Goal: Task Accomplishment & Management: Manage account settings

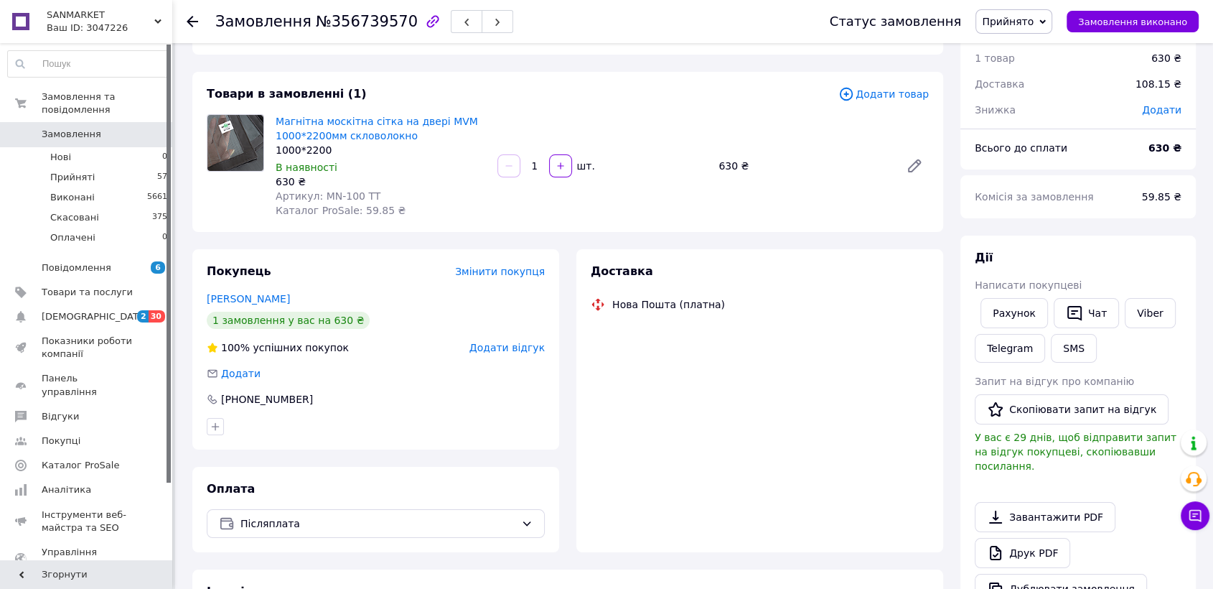
scroll to position [67, 0]
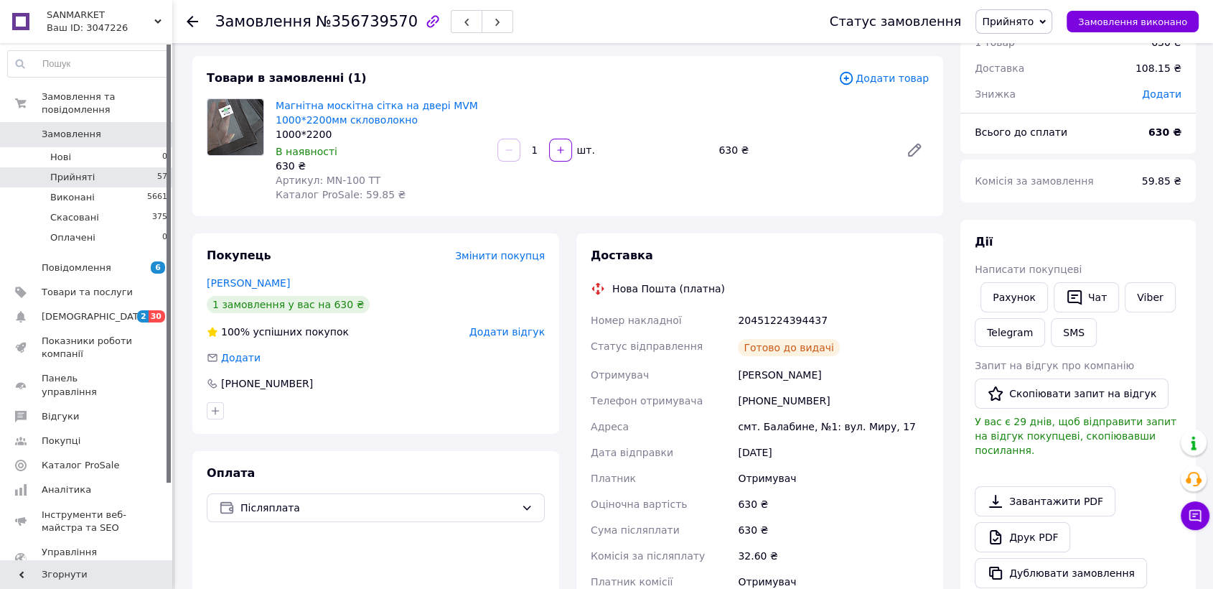
click at [98, 167] on li "Прийняті 57" at bounding box center [88, 177] width 176 height 20
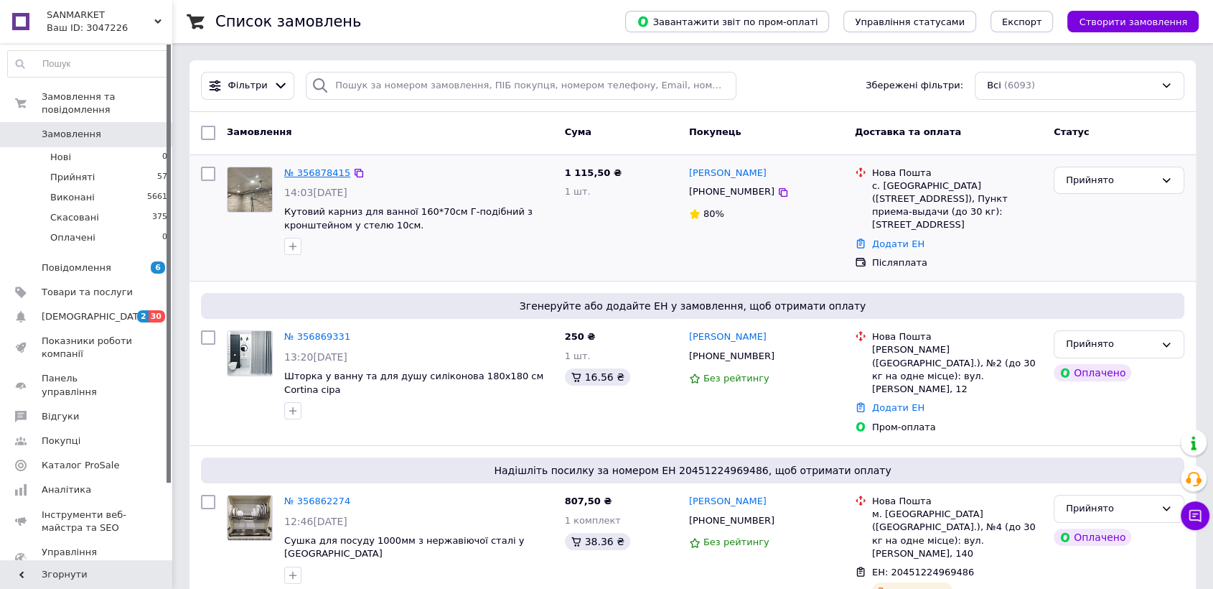
click at [322, 169] on link "№ 356878415" at bounding box center [317, 172] width 66 height 11
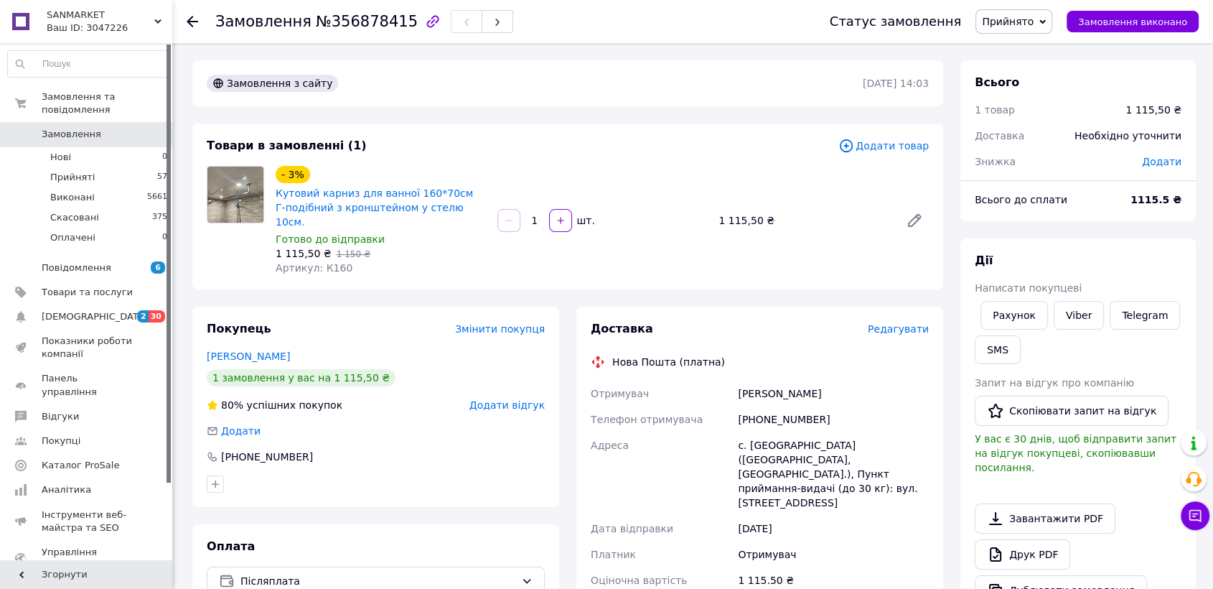
click at [915, 323] on span "Редагувати" at bounding box center [898, 328] width 61 height 11
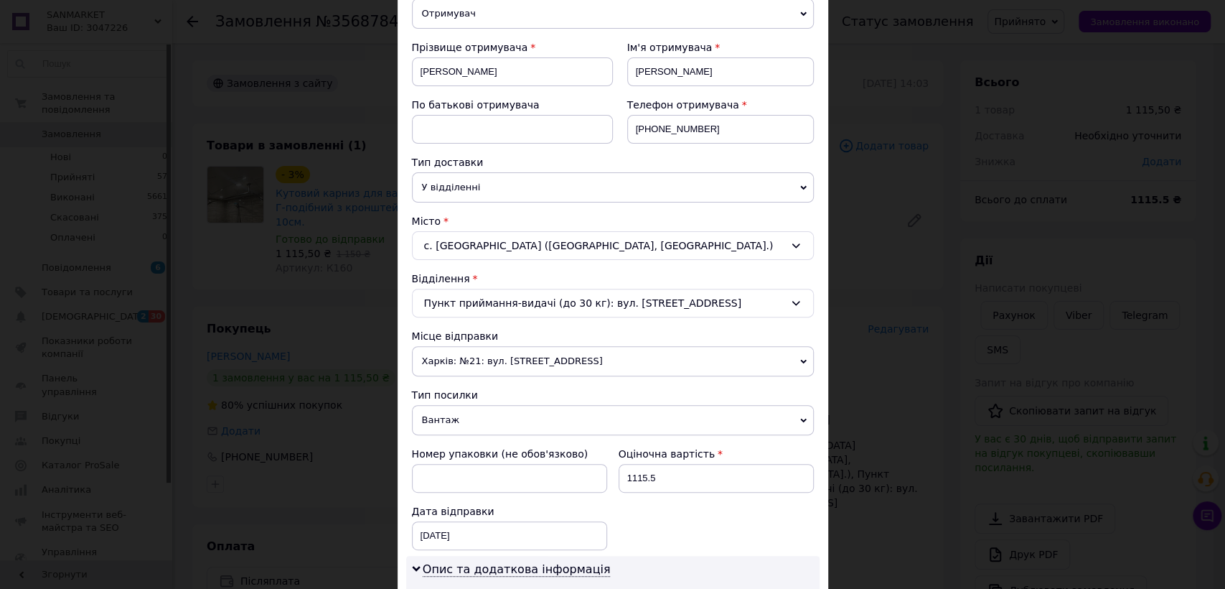
scroll to position [195, 0]
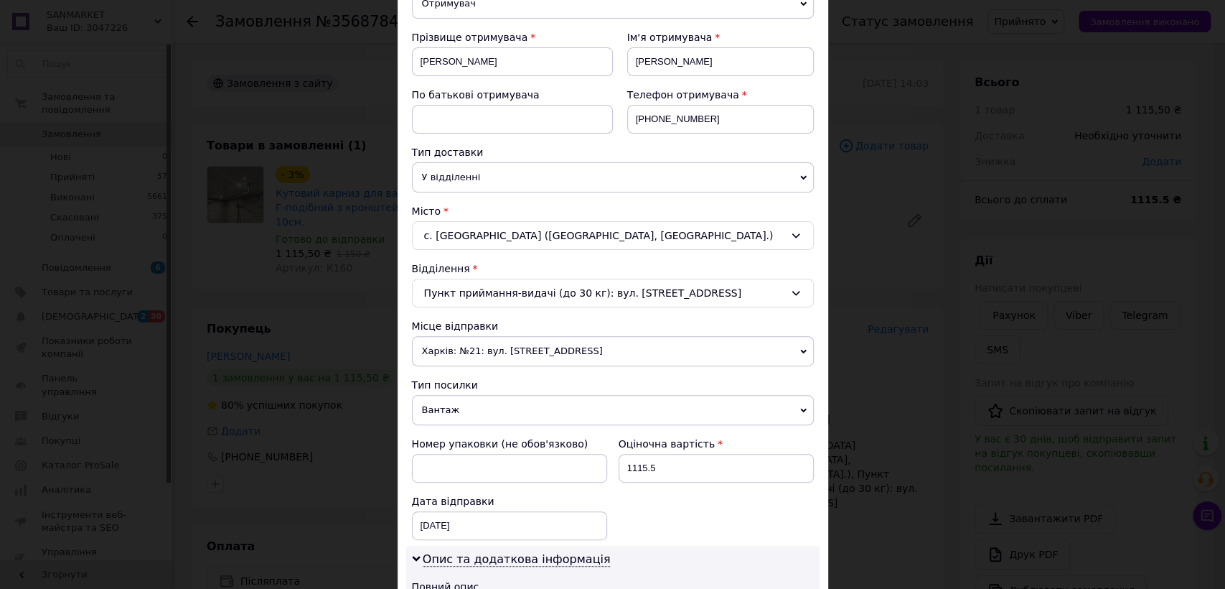
click at [555, 242] on div "с. [GEOGRAPHIC_DATA] ([GEOGRAPHIC_DATA], [GEOGRAPHIC_DATA].)" at bounding box center [613, 235] width 402 height 29
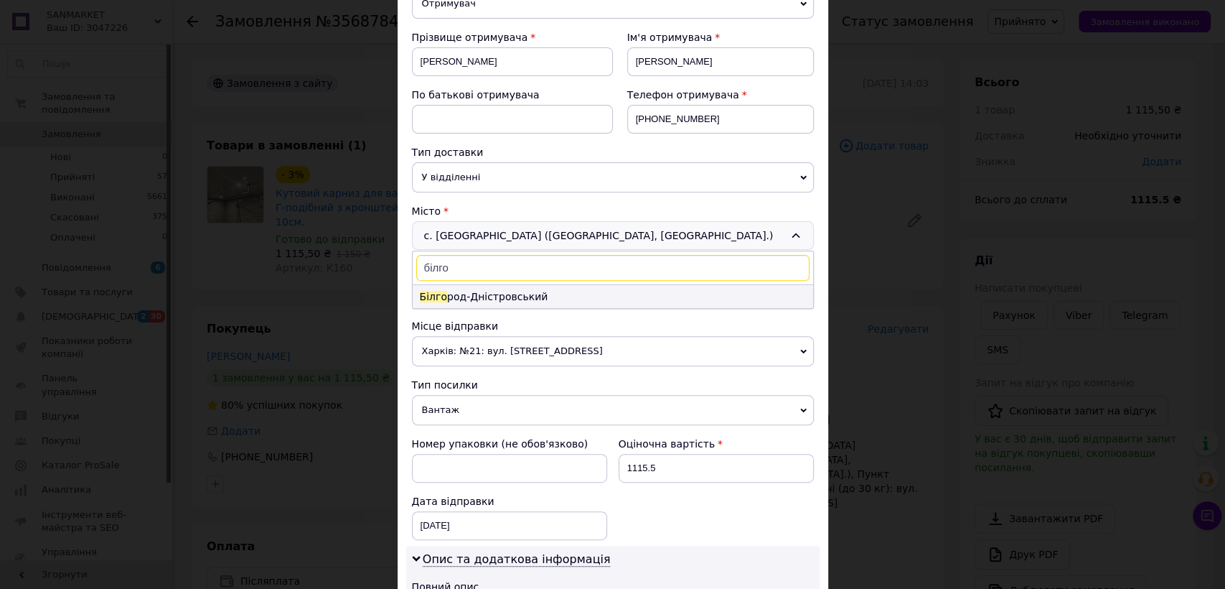
type input "білго"
click at [563, 294] on li "Білго род-Дністровський" at bounding box center [613, 296] width 401 height 23
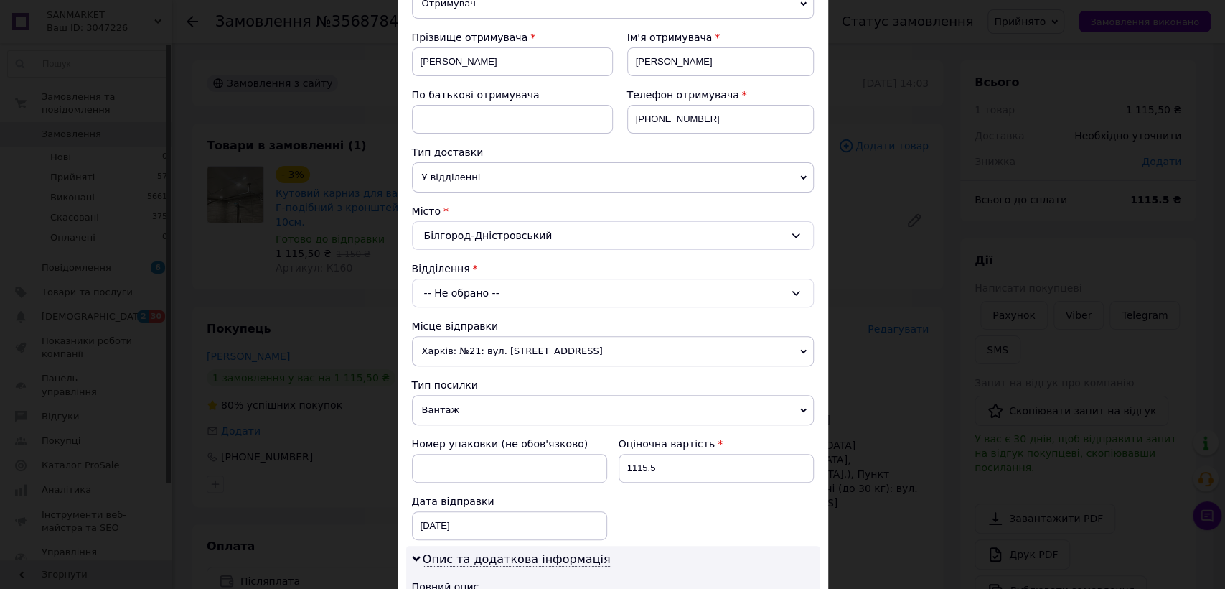
click at [505, 304] on div "-- Не обрано --" at bounding box center [613, 293] width 402 height 29
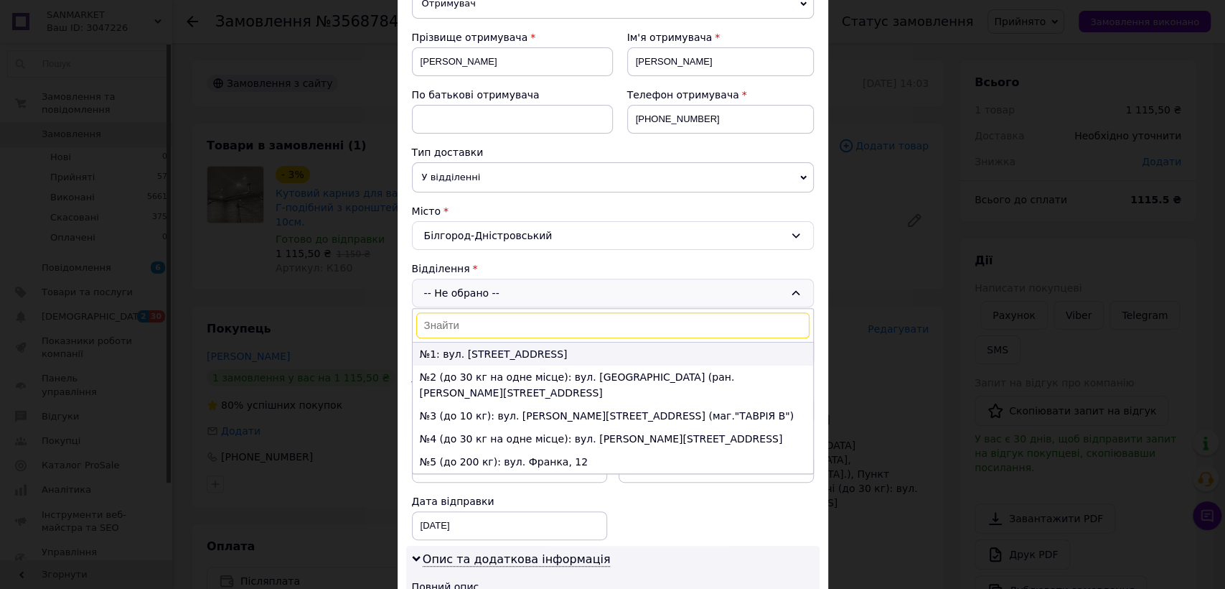
click at [527, 362] on li "№1: вул. [STREET_ADDRESS]" at bounding box center [613, 353] width 401 height 23
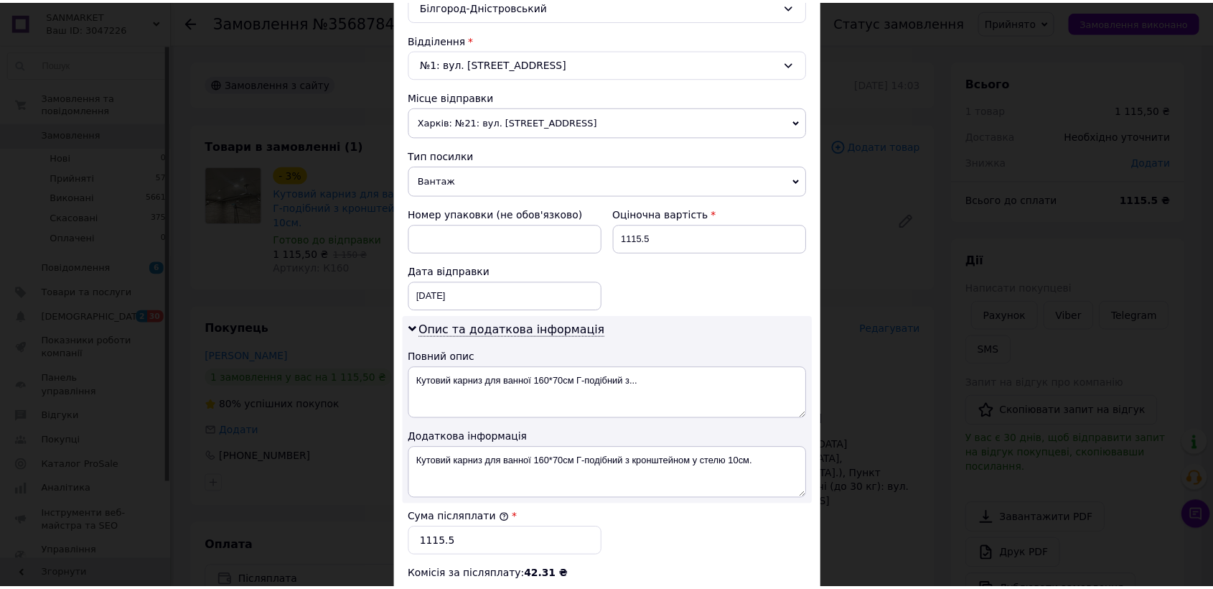
scroll to position [588, 0]
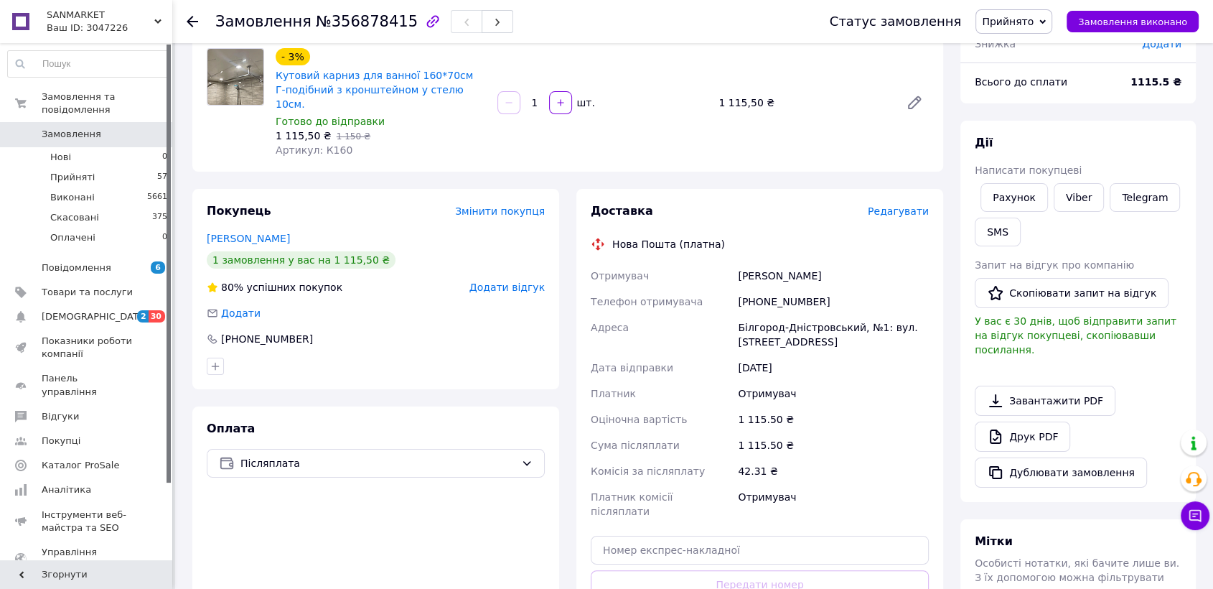
scroll to position [178, 0]
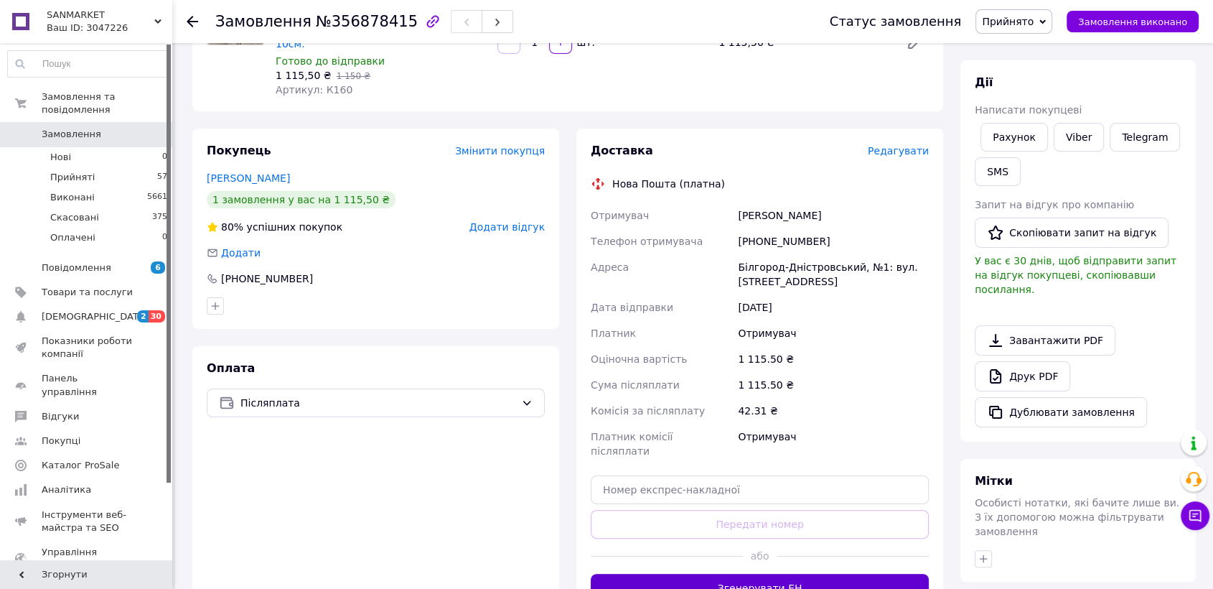
click at [753, 574] on button "Згенерувати ЕН" at bounding box center [760, 588] width 338 height 29
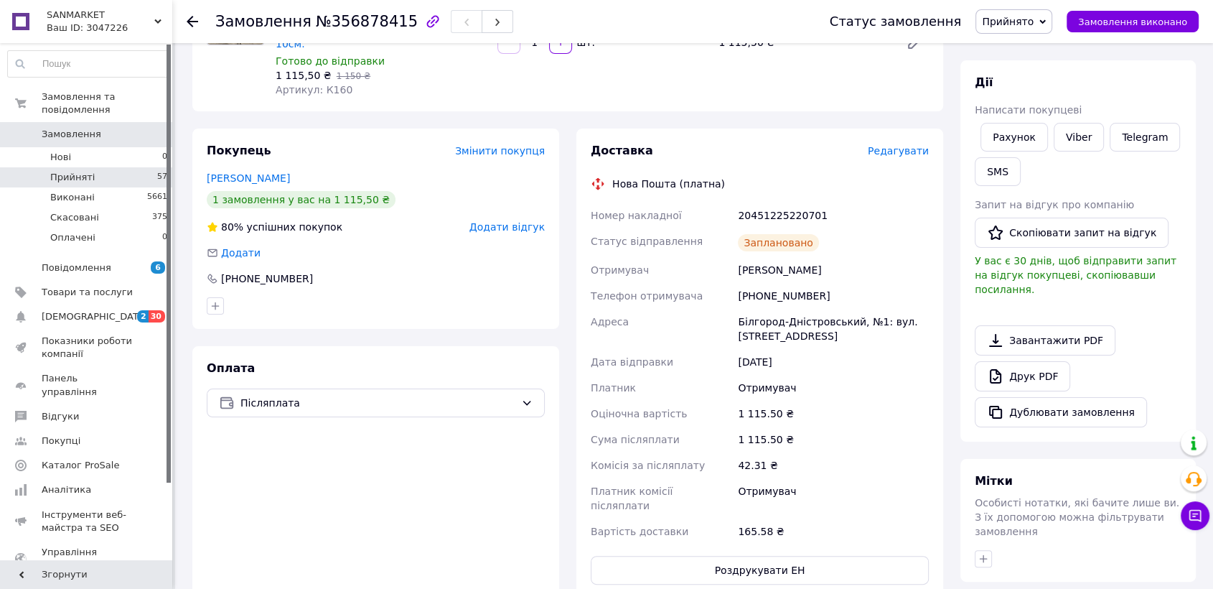
click at [80, 171] on span "Прийняті" at bounding box center [72, 177] width 45 height 13
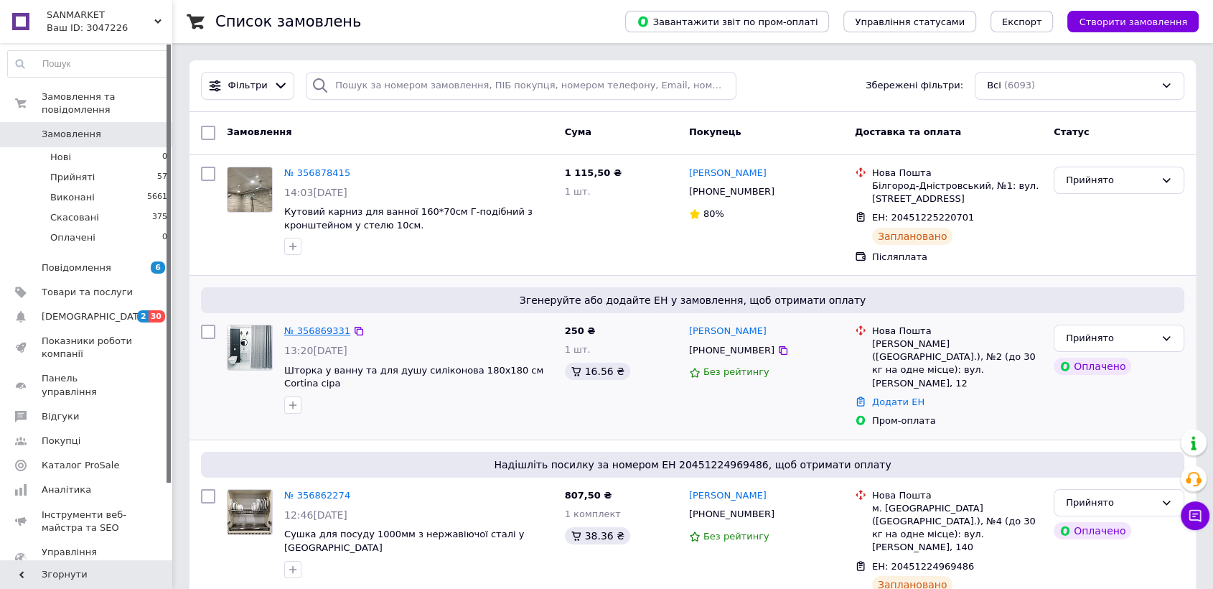
click at [322, 332] on link "№ 356869331" at bounding box center [317, 330] width 66 height 11
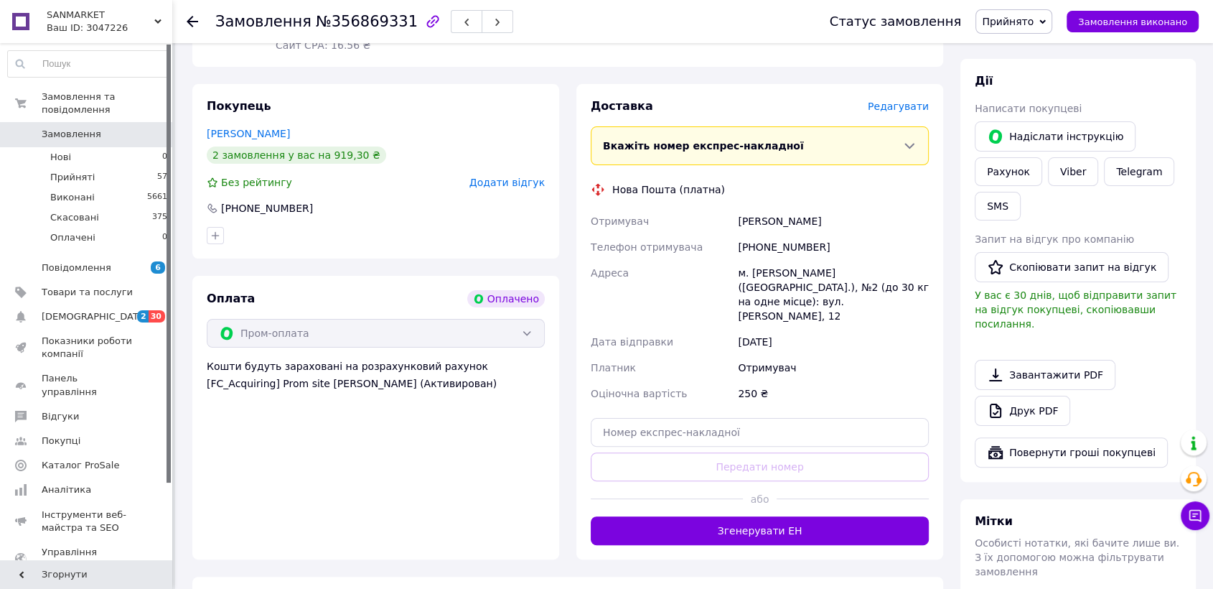
scroll to position [248, 0]
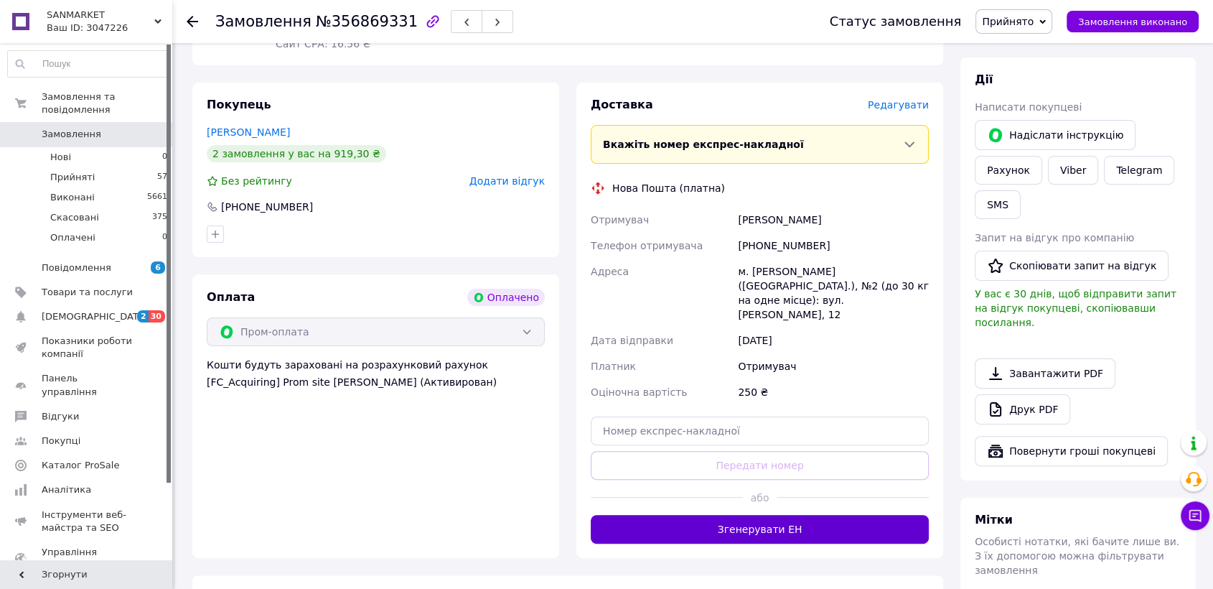
click at [798, 515] on button "Згенерувати ЕН" at bounding box center [760, 529] width 338 height 29
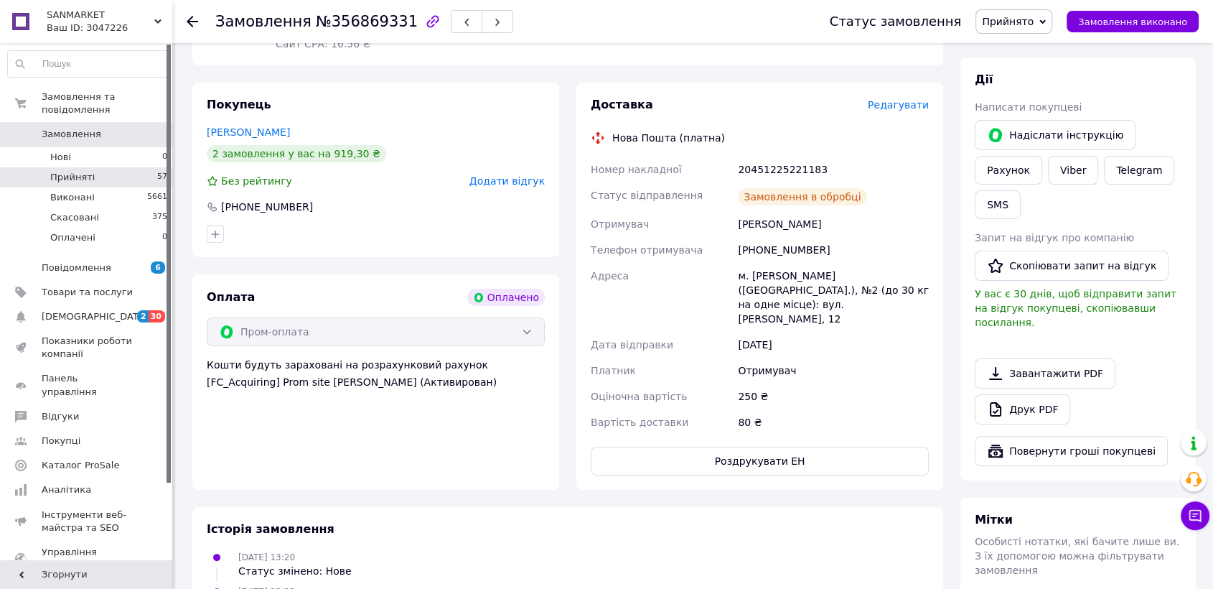
click at [93, 167] on li "Прийняті 57" at bounding box center [88, 177] width 176 height 20
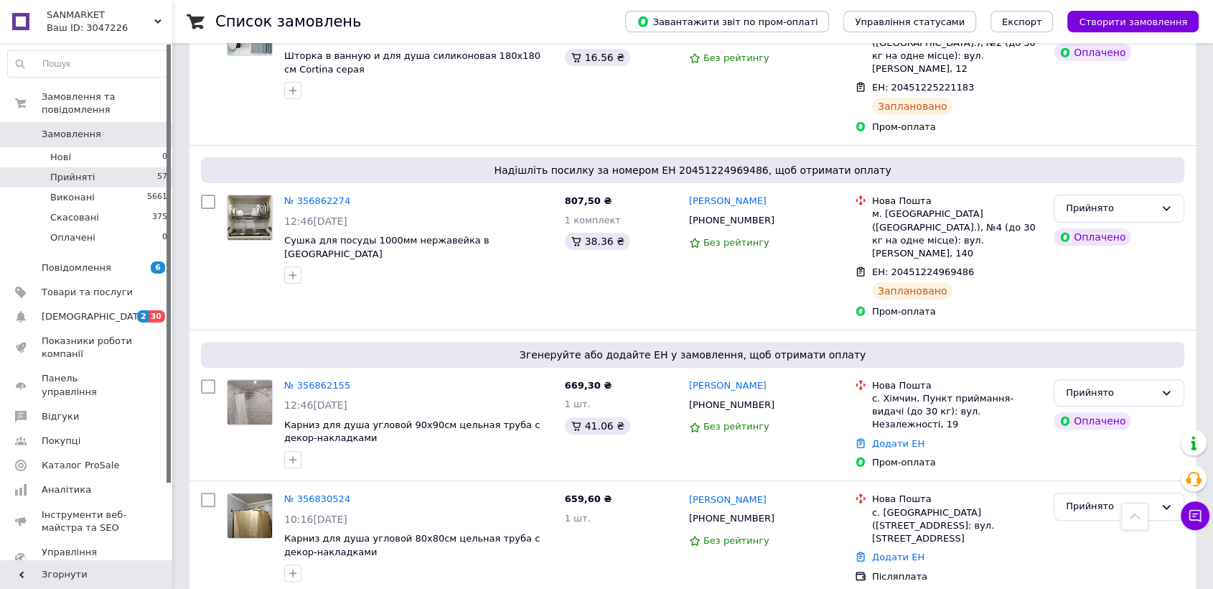
scroll to position [398, 0]
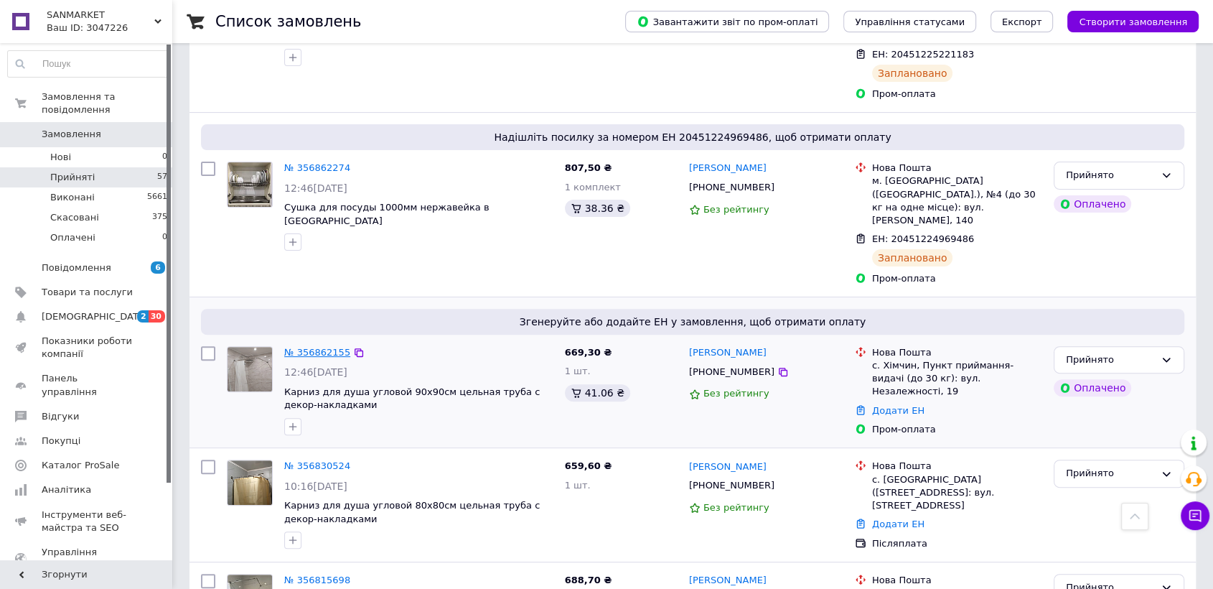
click at [332, 347] on link "№ 356862155" at bounding box center [317, 352] width 66 height 11
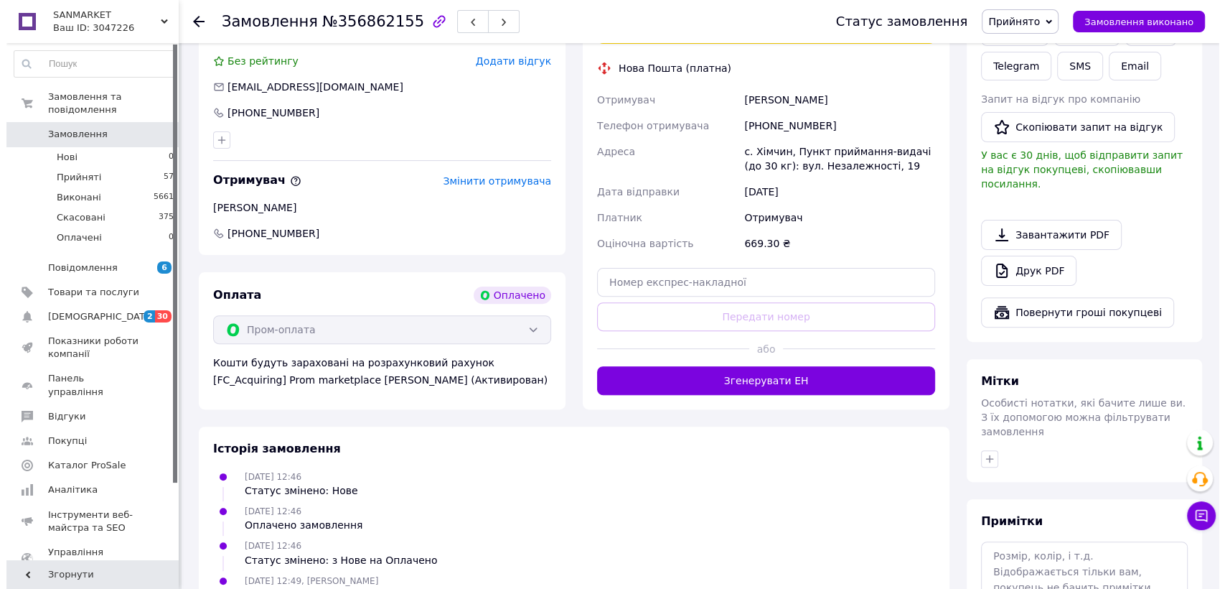
scroll to position [270, 0]
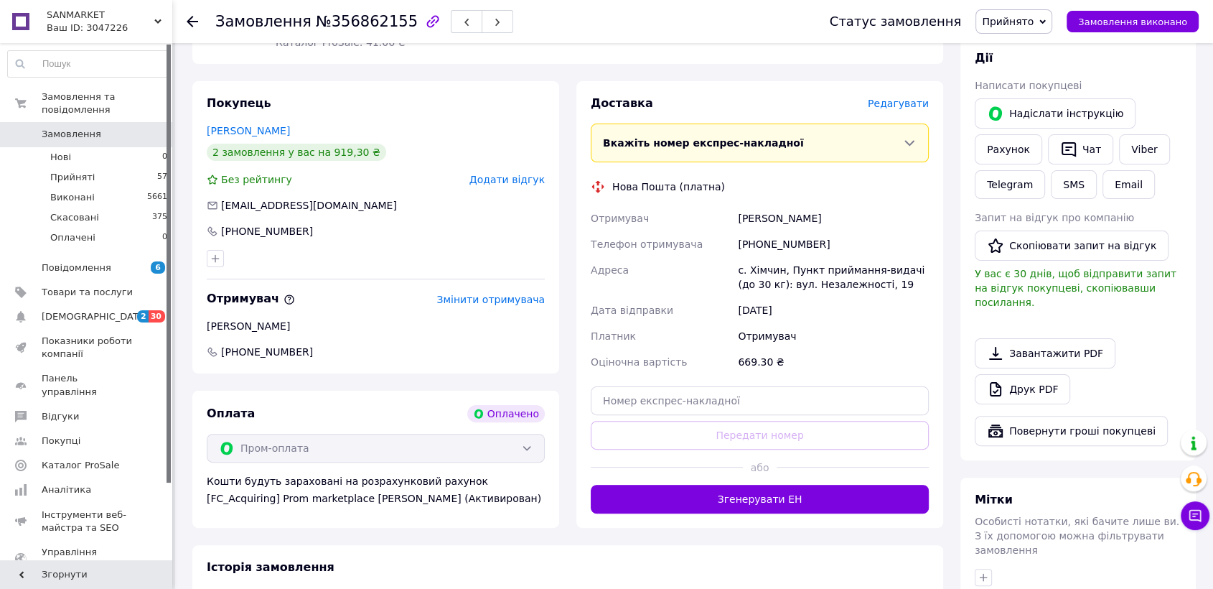
click at [913, 104] on span "Редагувати" at bounding box center [898, 103] width 61 height 11
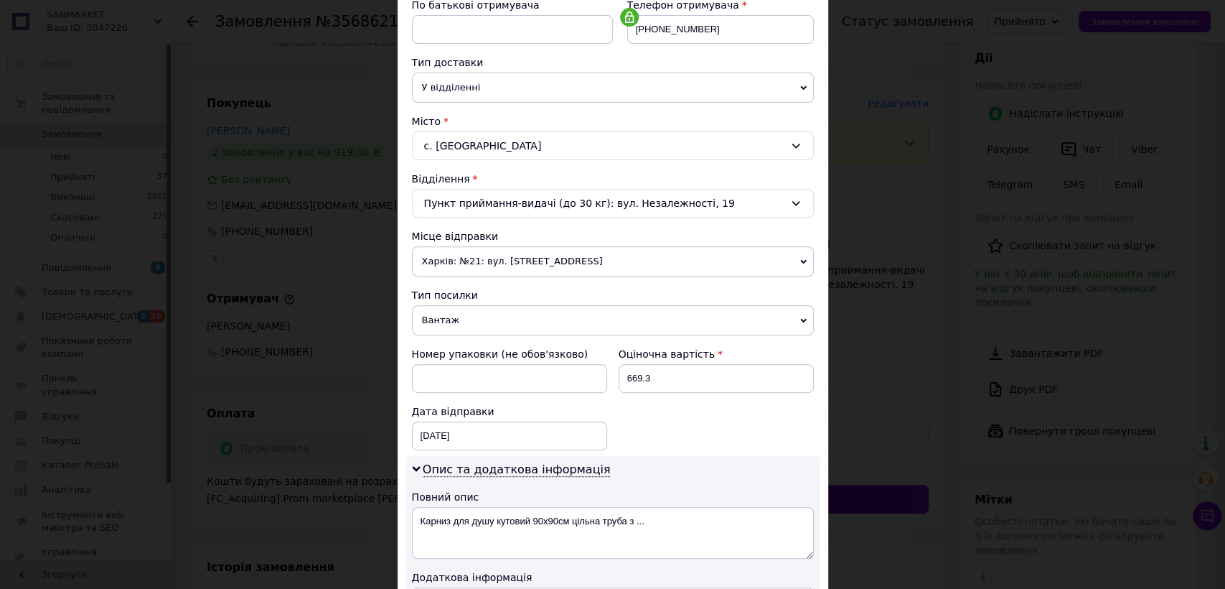
scroll to position [288, 0]
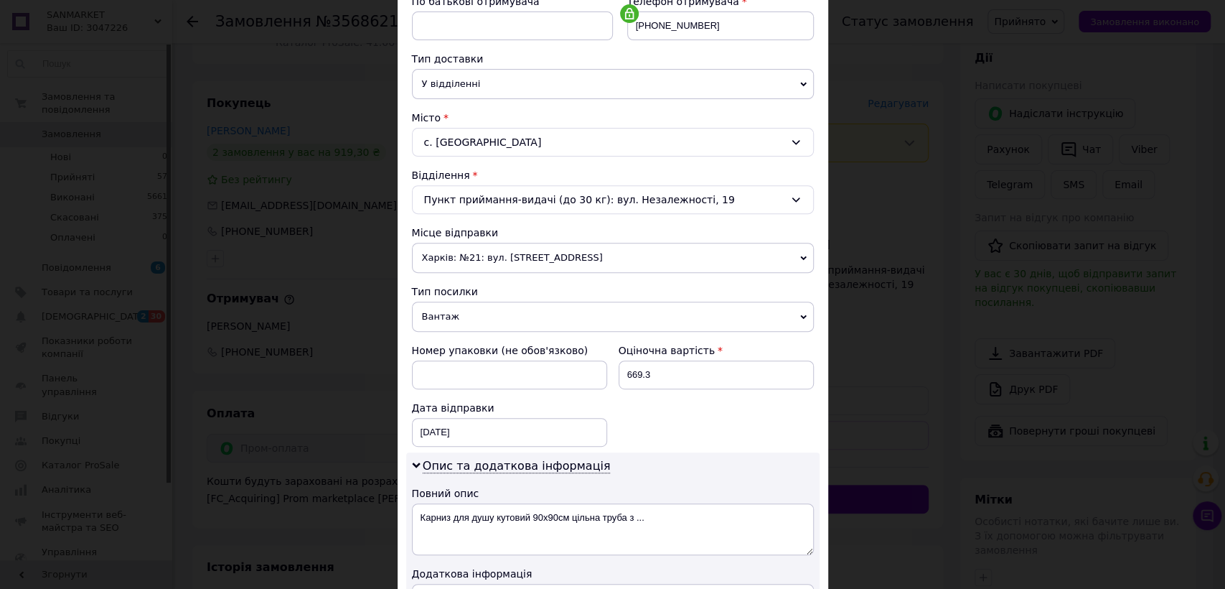
click at [465, 141] on div "с. [GEOGRAPHIC_DATA]" at bounding box center [613, 142] width 402 height 29
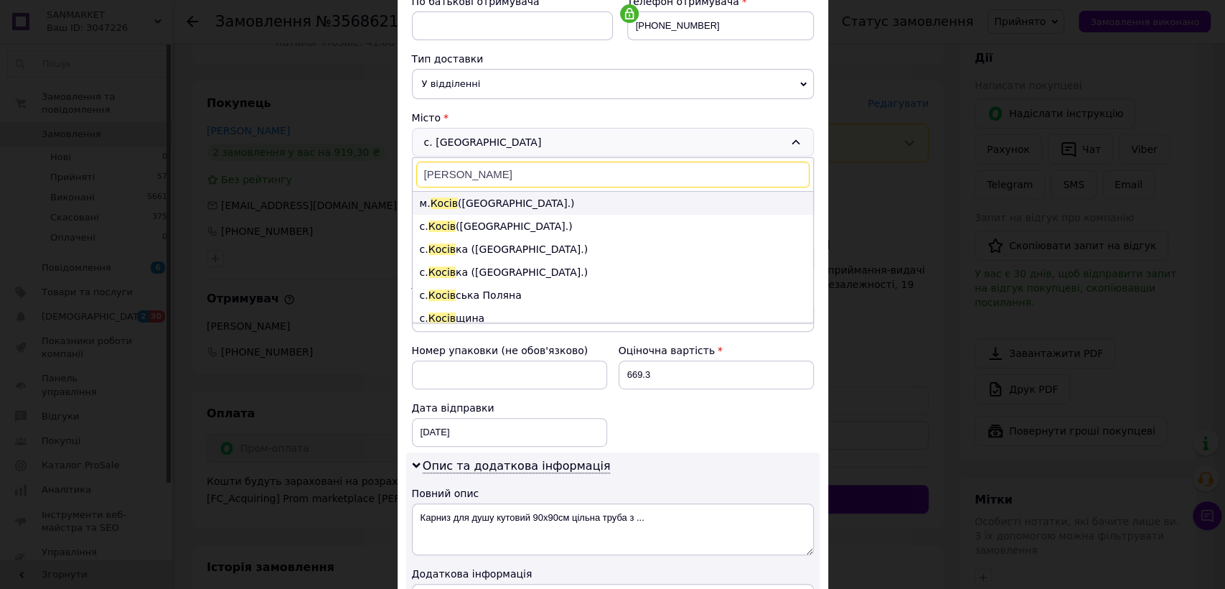
type input "[PERSON_NAME]"
click at [500, 206] on li "м. [GEOGRAPHIC_DATA] ([GEOGRAPHIC_DATA].)" at bounding box center [613, 203] width 401 height 23
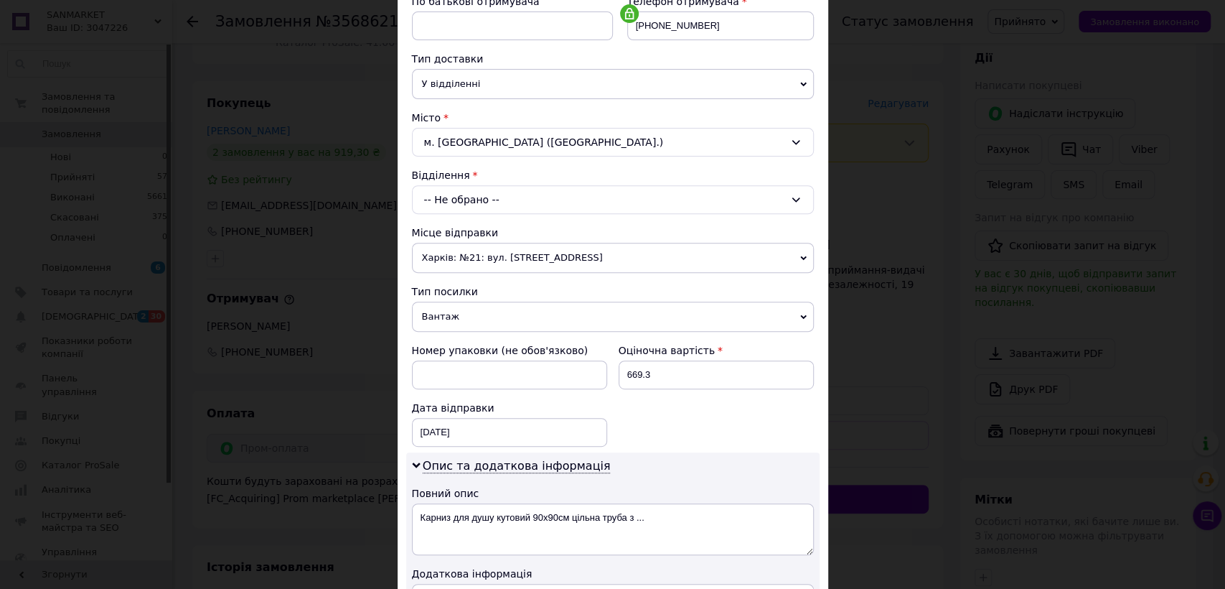
click at [473, 195] on div "-- Не обрано --" at bounding box center [613, 199] width 402 height 29
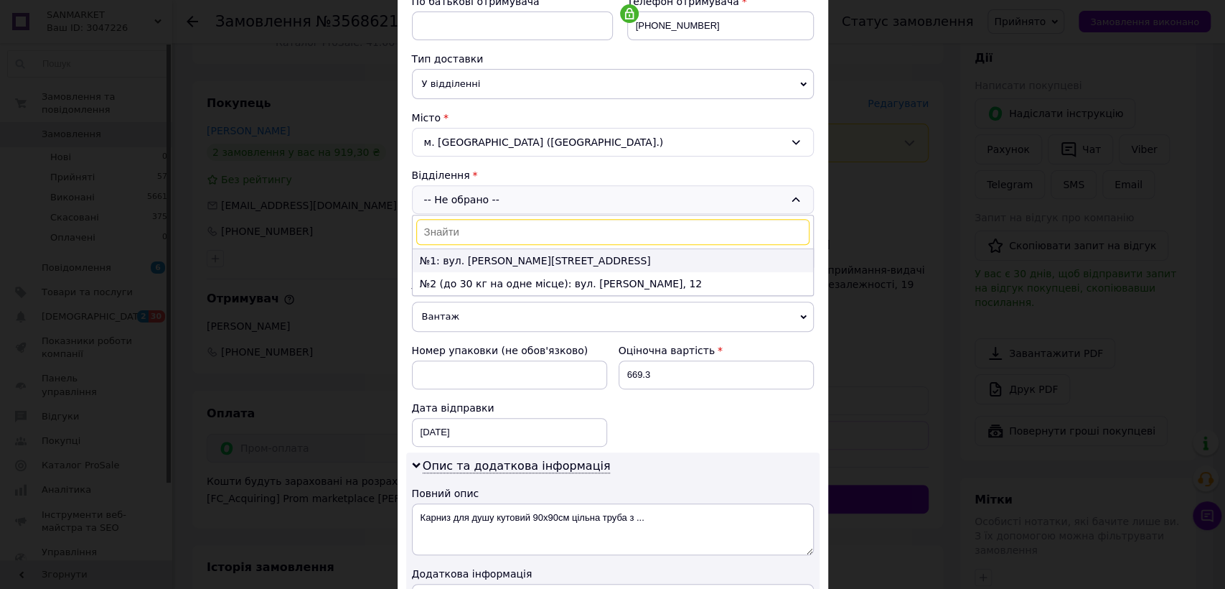
click at [494, 254] on li "№1: вул. [PERSON_NAME][STREET_ADDRESS]" at bounding box center [613, 260] width 401 height 23
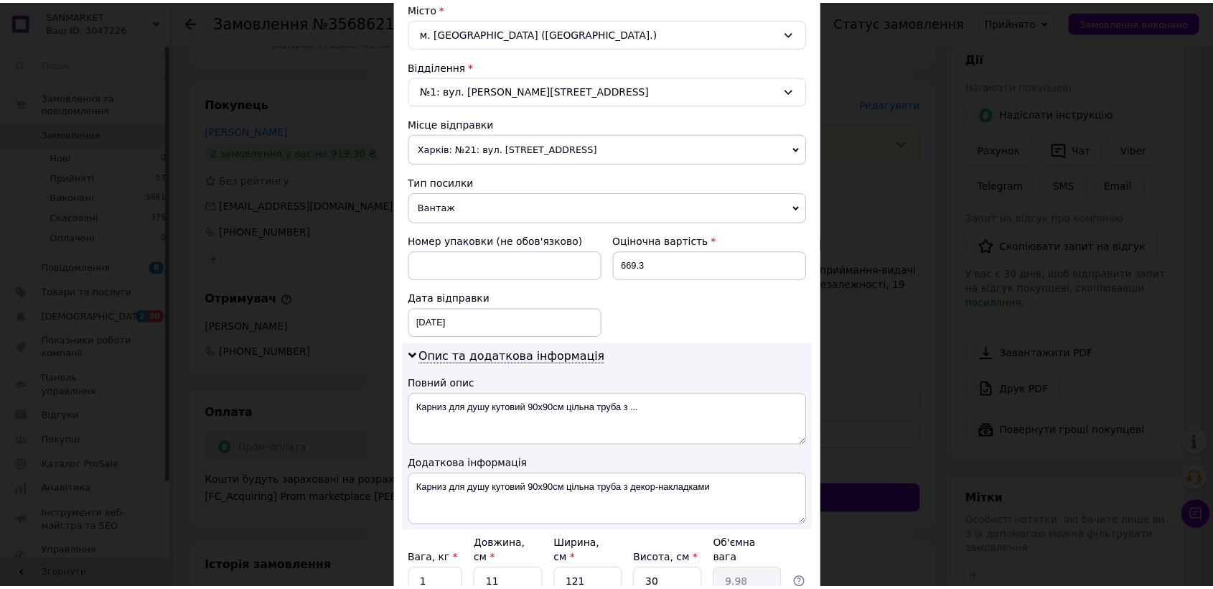
scroll to position [523, 0]
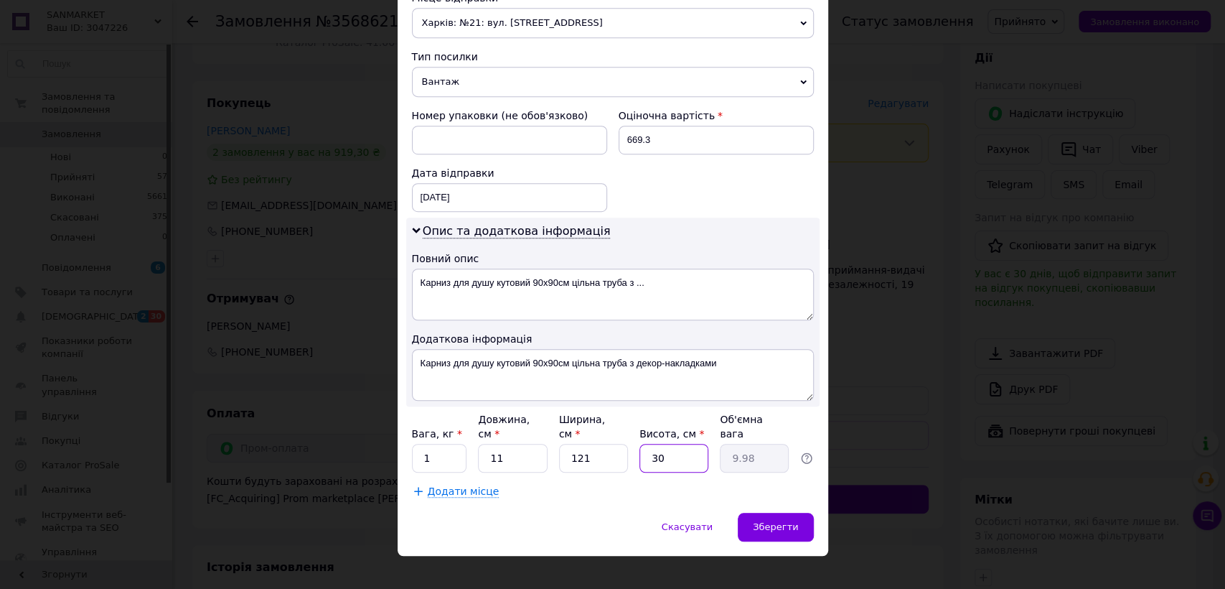
click at [683, 444] on input "30" at bounding box center [674, 458] width 69 height 29
type input "3"
type input "1"
type input "8"
type input "2.66"
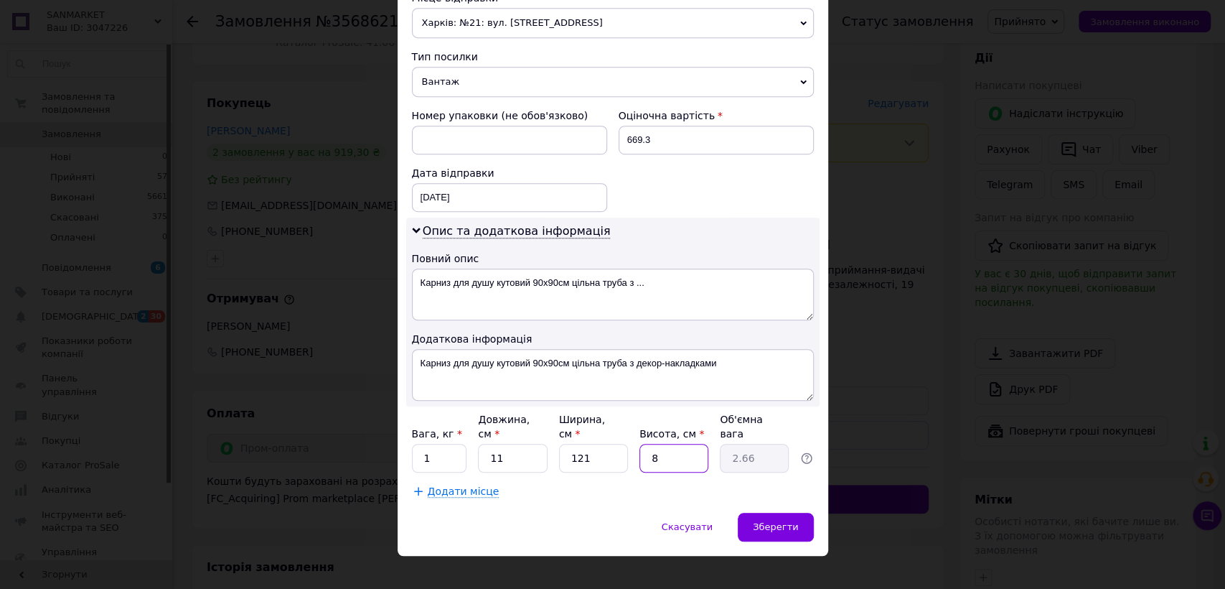
type input "8"
click at [802, 525] on div "Скасувати   Зберегти" at bounding box center [613, 534] width 431 height 43
click at [801, 519] on div "Зберегти" at bounding box center [775, 527] width 75 height 29
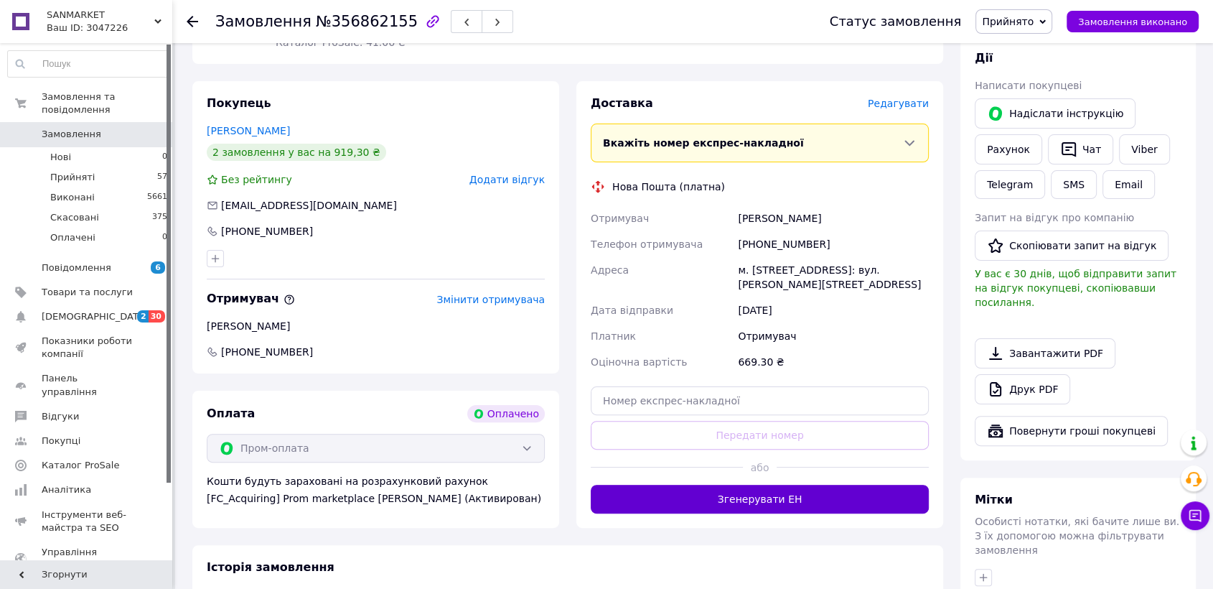
click at [848, 490] on button "Згенерувати ЕН" at bounding box center [760, 499] width 338 height 29
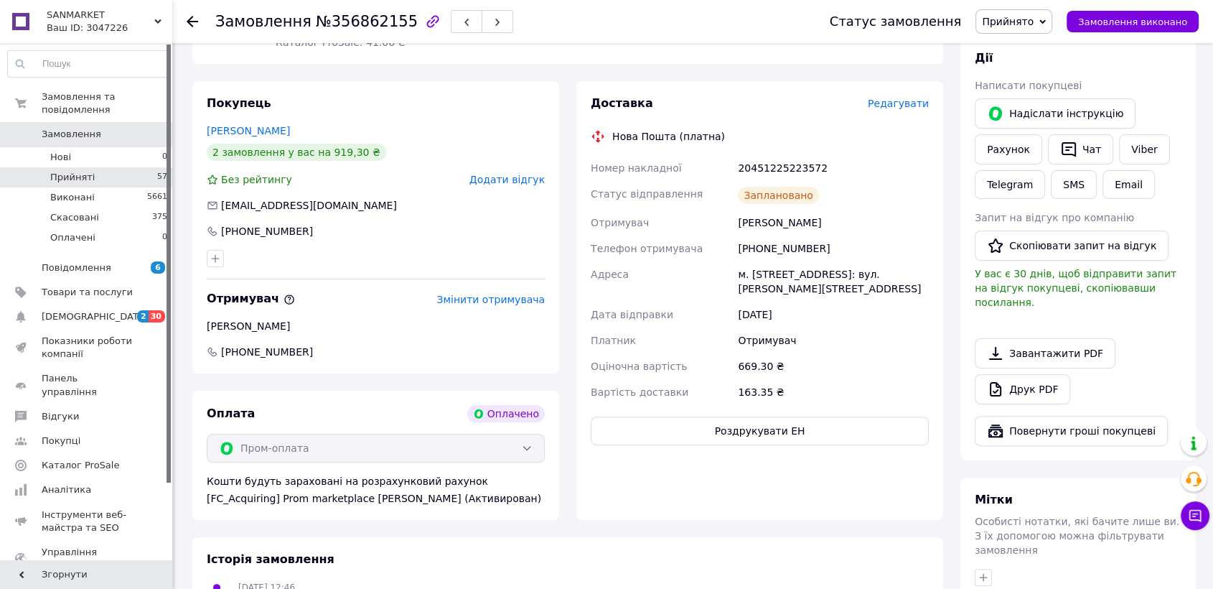
click at [90, 168] on li "Прийняті 57" at bounding box center [88, 177] width 176 height 20
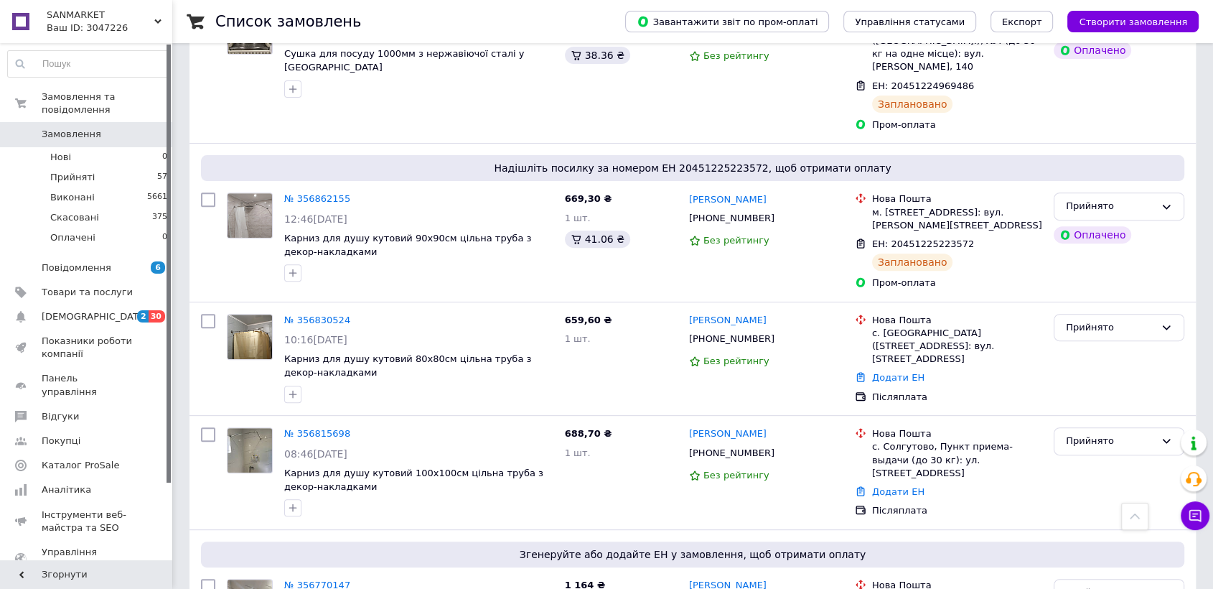
scroll to position [544, 0]
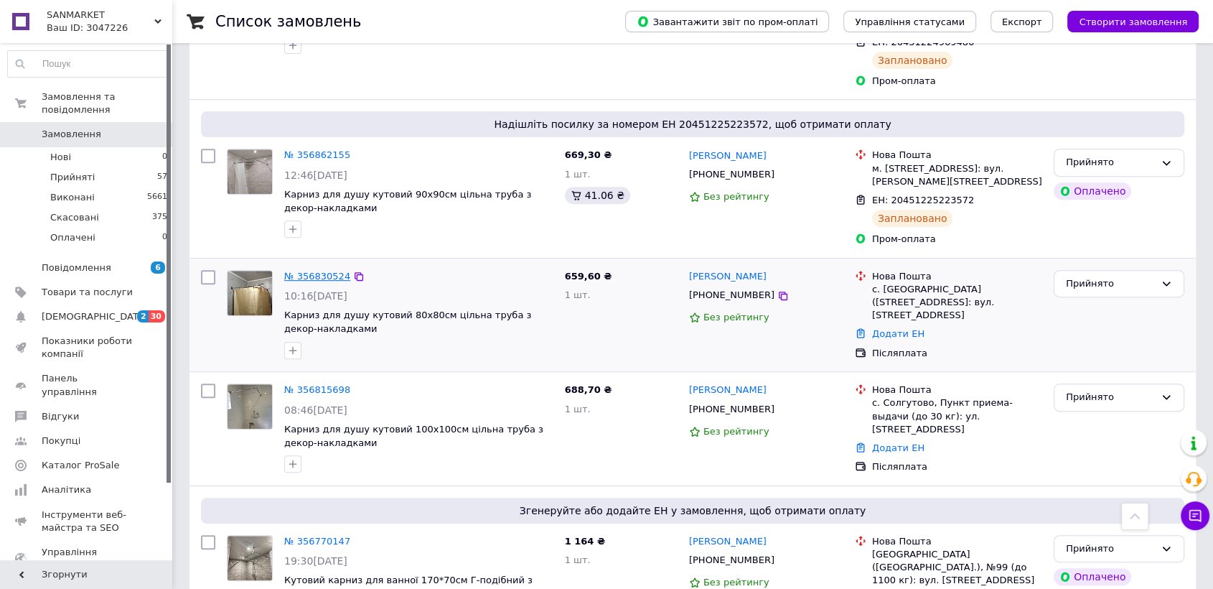
click at [303, 271] on link "№ 356830524" at bounding box center [317, 276] width 66 height 11
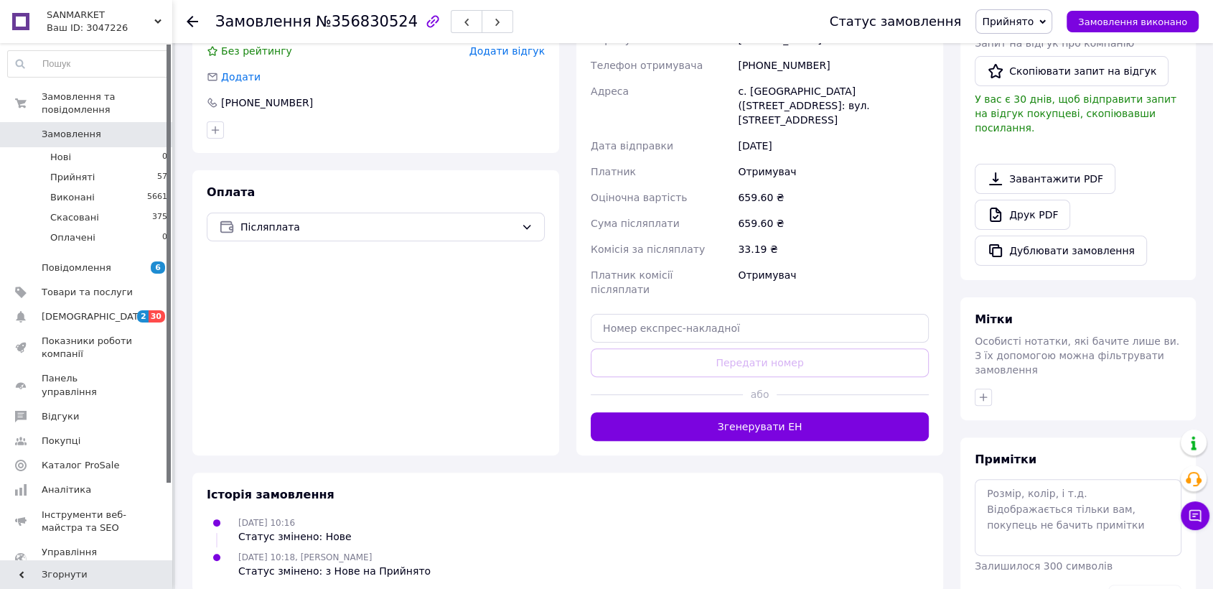
scroll to position [365, 0]
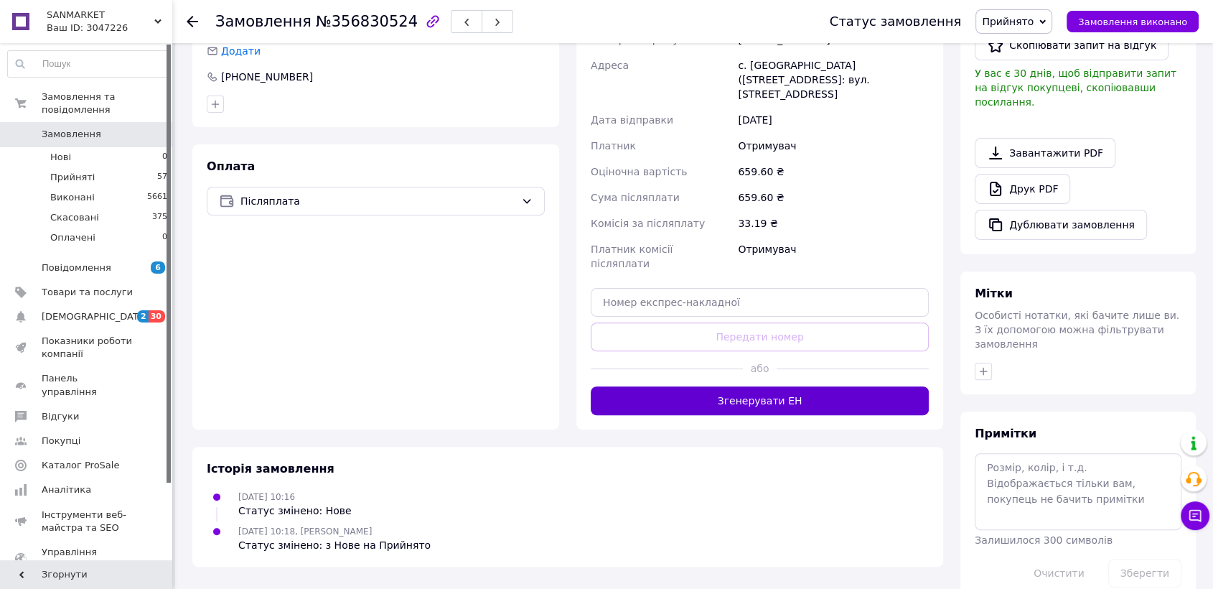
click at [714, 386] on button "Згенерувати ЕН" at bounding box center [760, 400] width 338 height 29
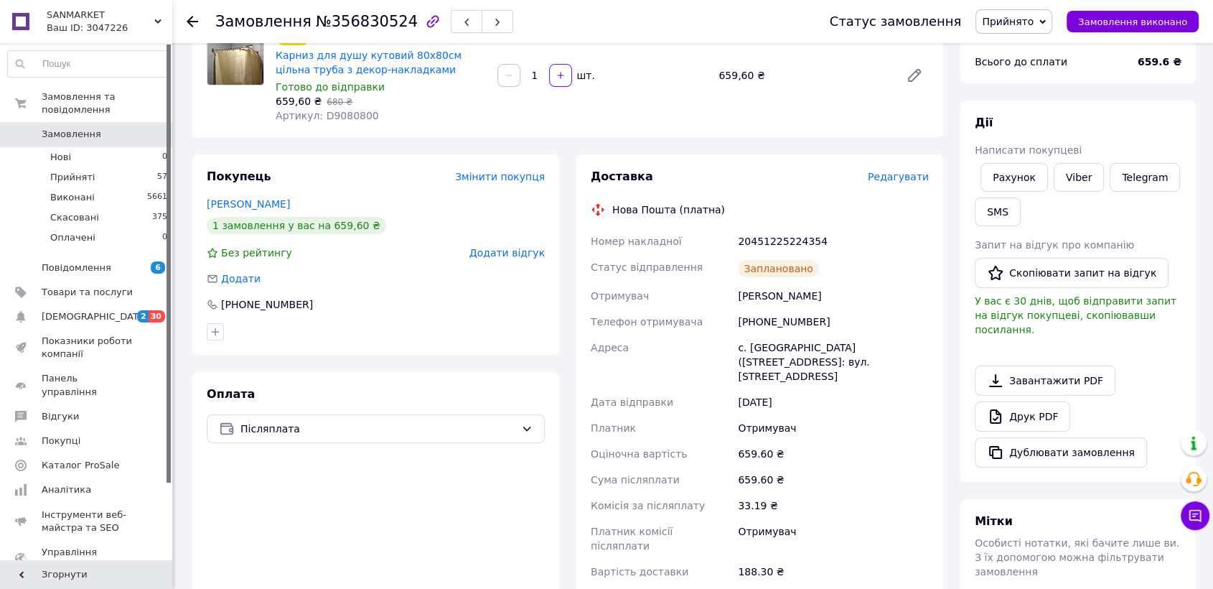
scroll to position [118, 0]
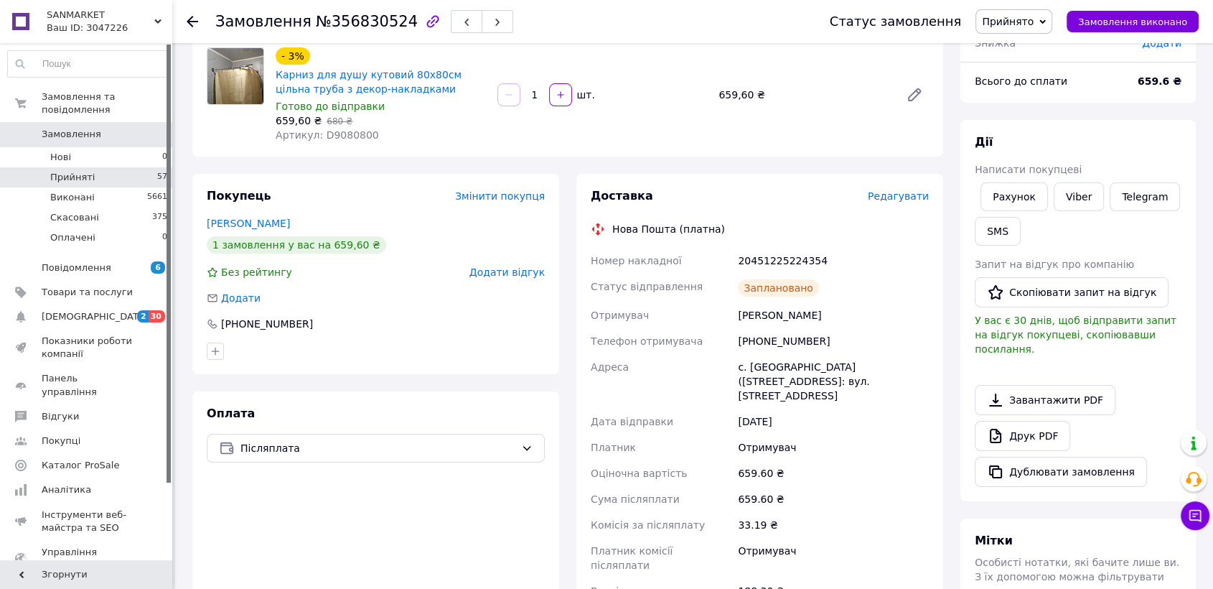
click at [119, 167] on li "Прийняті 57" at bounding box center [88, 177] width 176 height 20
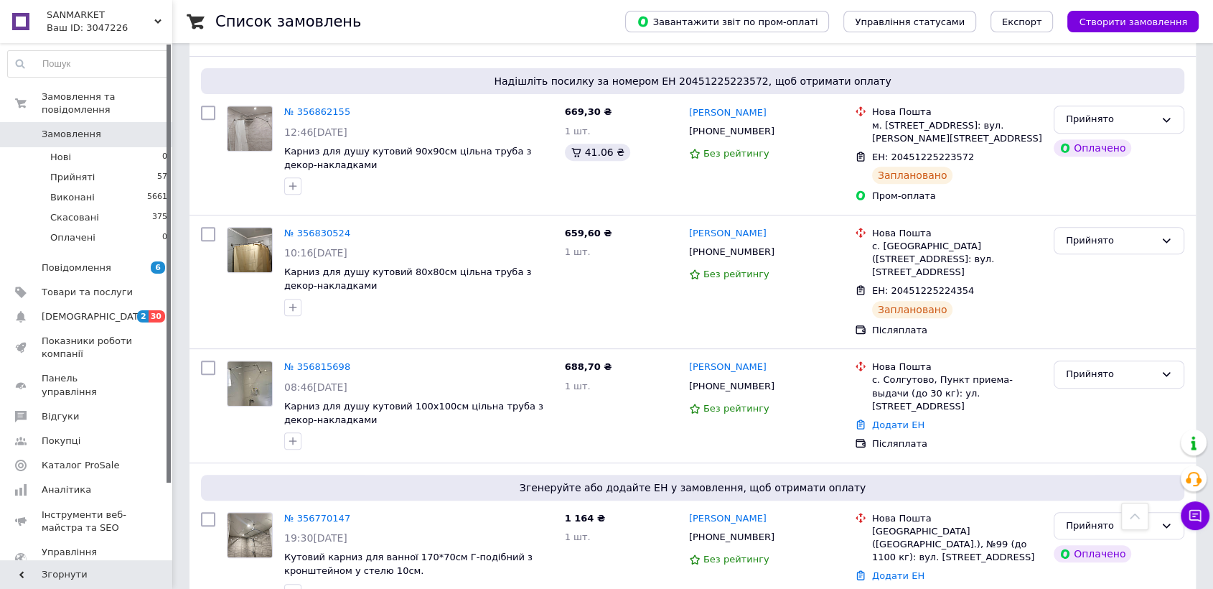
scroll to position [660, 0]
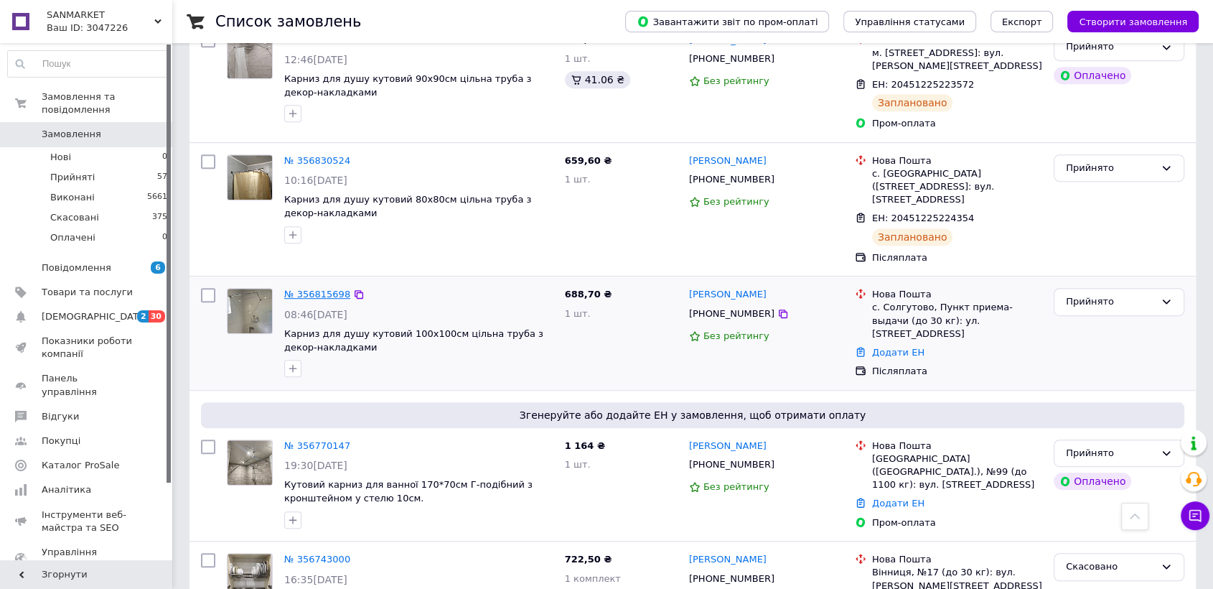
click at [317, 289] on link "№ 356815698" at bounding box center [317, 294] width 66 height 11
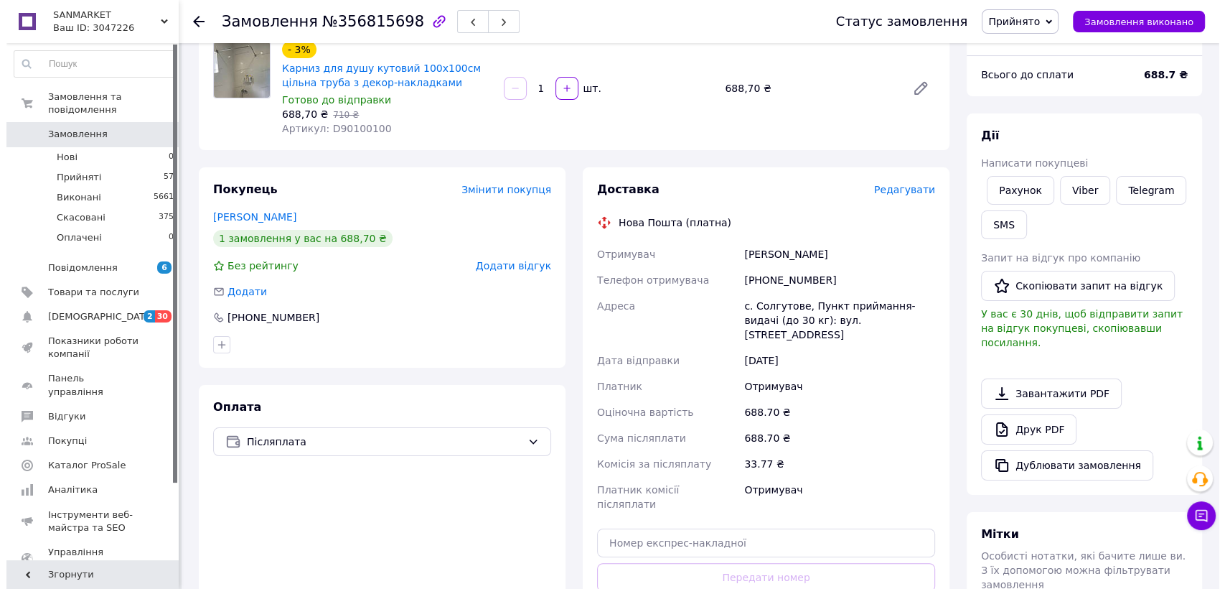
scroll to position [119, 0]
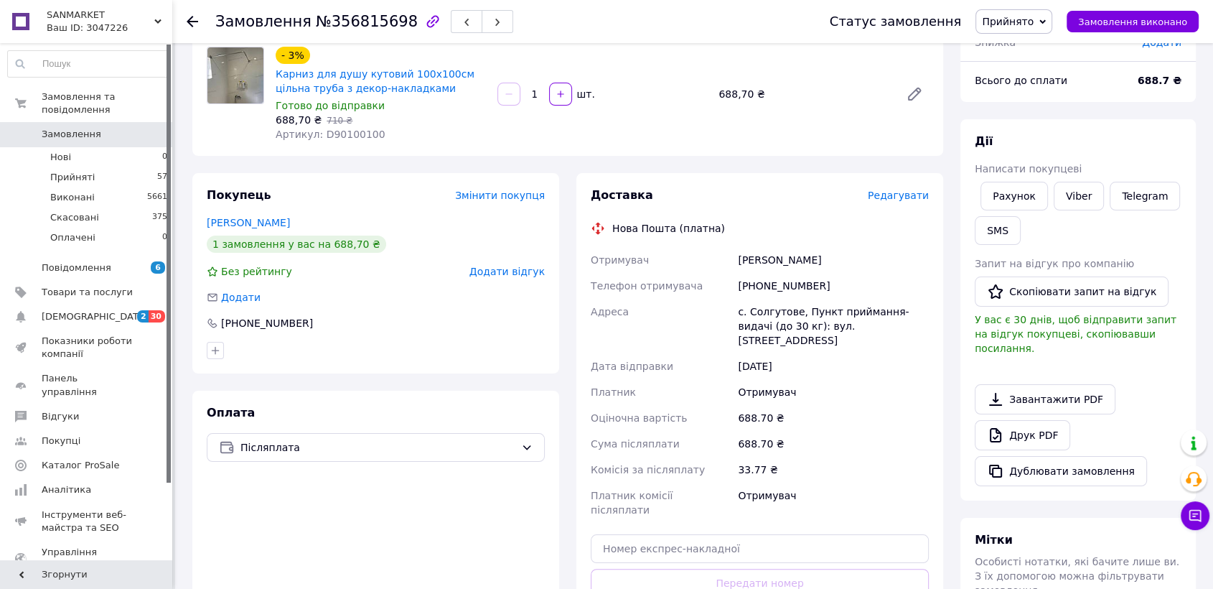
click at [899, 191] on span "Редагувати" at bounding box center [898, 195] width 61 height 11
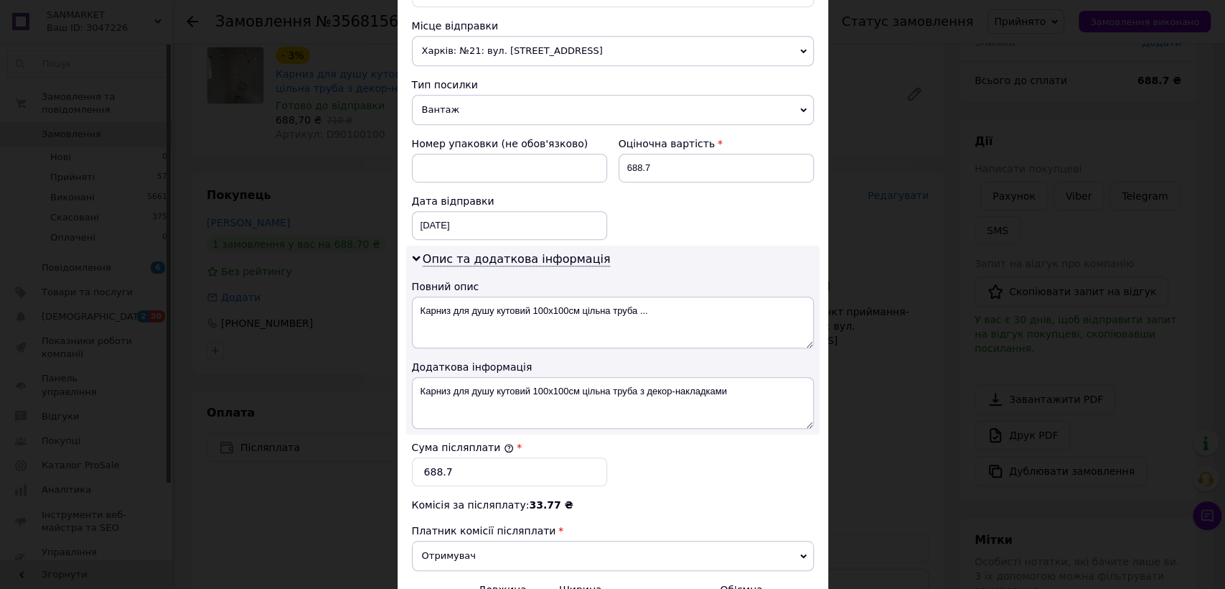
scroll to position [665, 0]
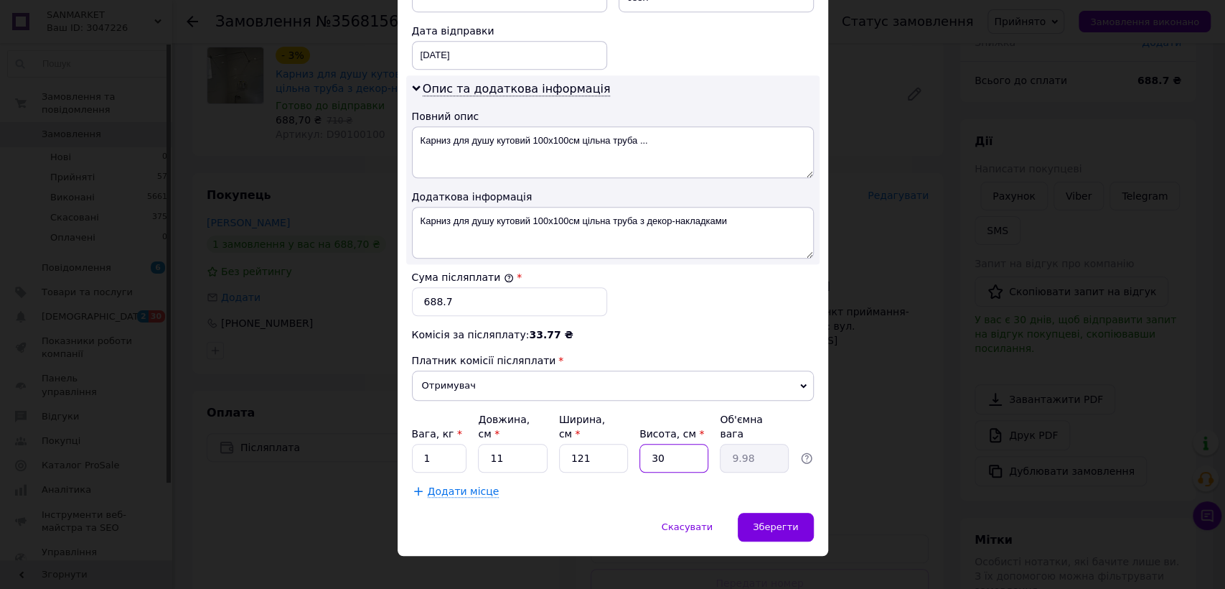
click at [673, 449] on input "30" at bounding box center [674, 458] width 69 height 29
type input "3"
type input "1"
type input "8"
type input "2.66"
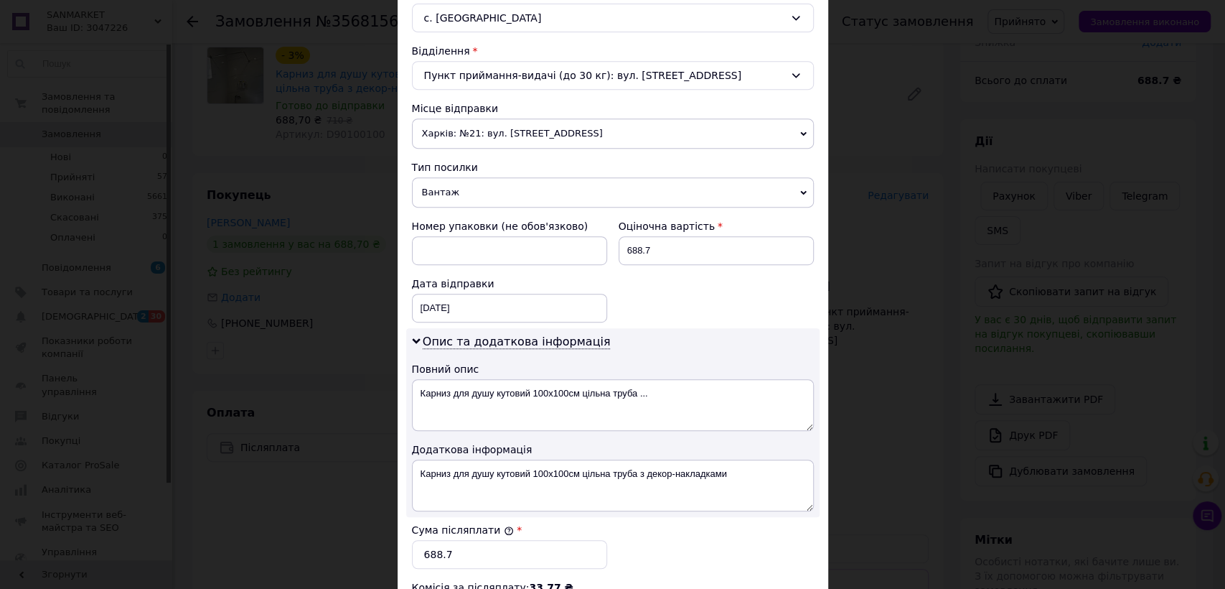
scroll to position [410, 0]
type input "8"
click at [508, 17] on div "с. [GEOGRAPHIC_DATA]" at bounding box center [613, 20] width 402 height 29
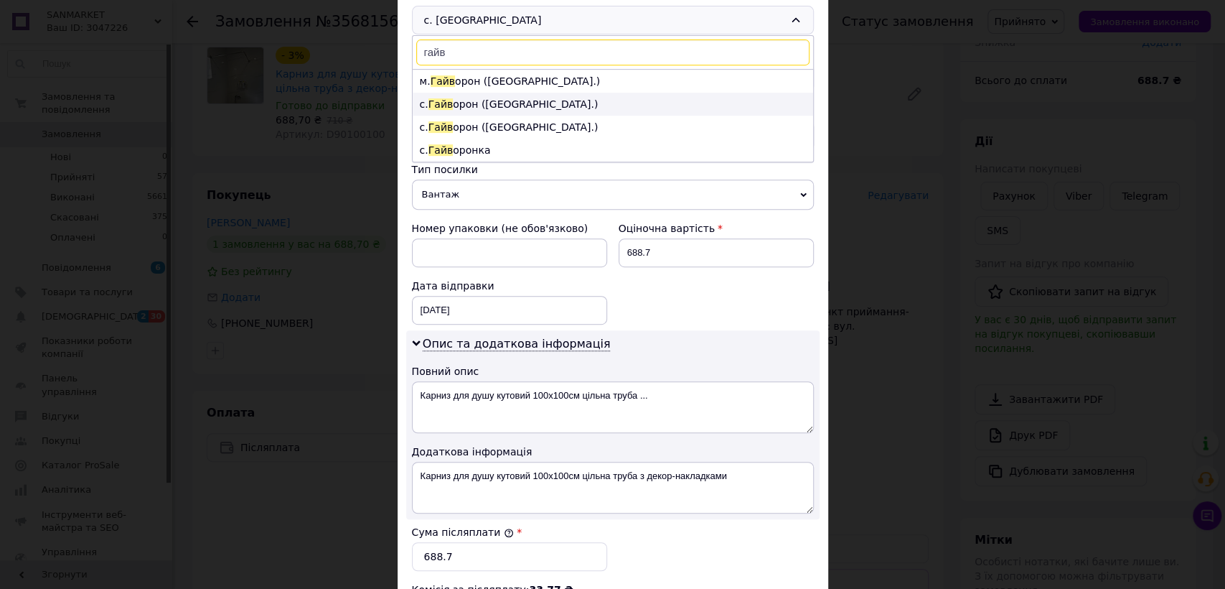
type input "гайв"
click at [581, 93] on li "с. [GEOGRAPHIC_DATA] ([GEOGRAPHIC_DATA].)" at bounding box center [613, 104] width 401 height 23
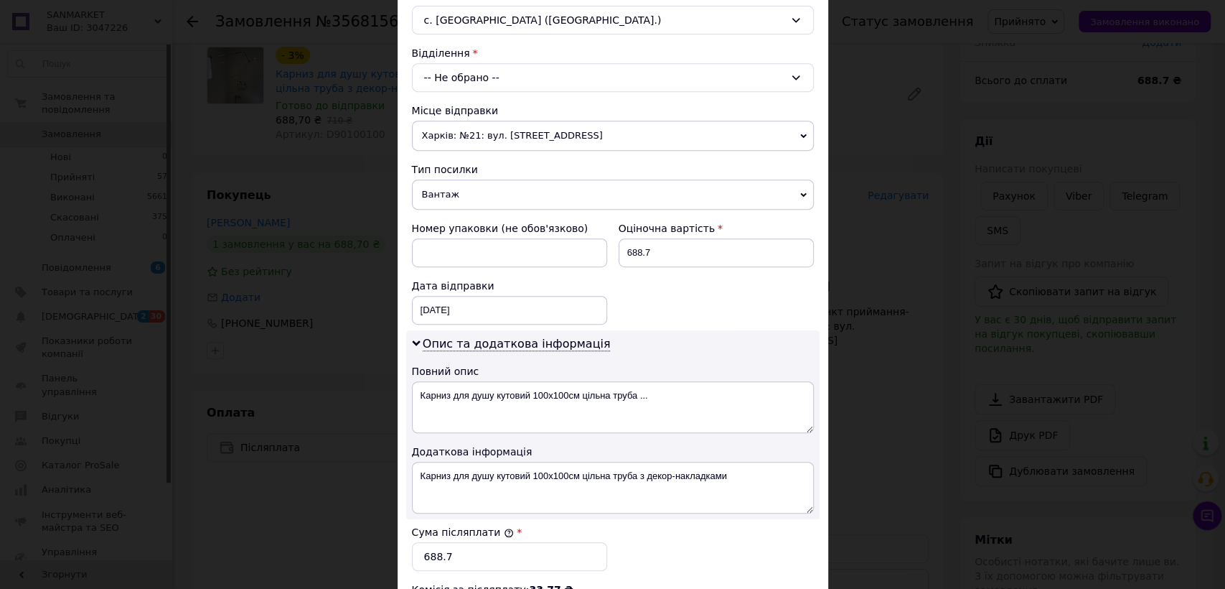
click at [564, 77] on div "-- Не обрано --" at bounding box center [613, 77] width 402 height 29
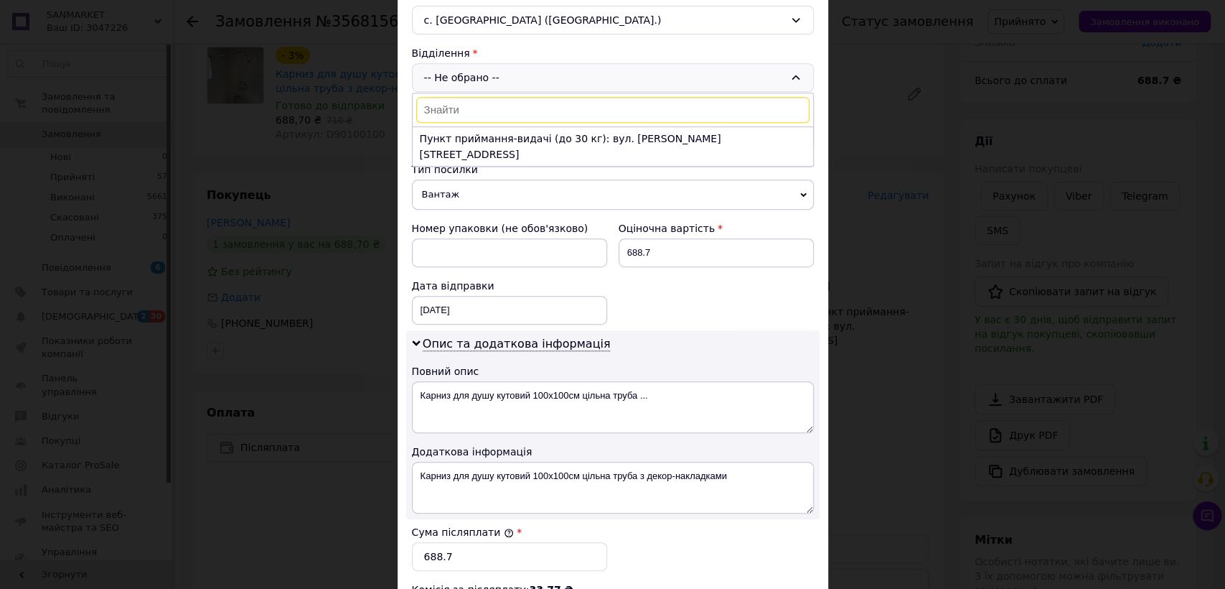
click at [527, 22] on div "с. [GEOGRAPHIC_DATA] ([GEOGRAPHIC_DATA].)" at bounding box center [613, 20] width 402 height 29
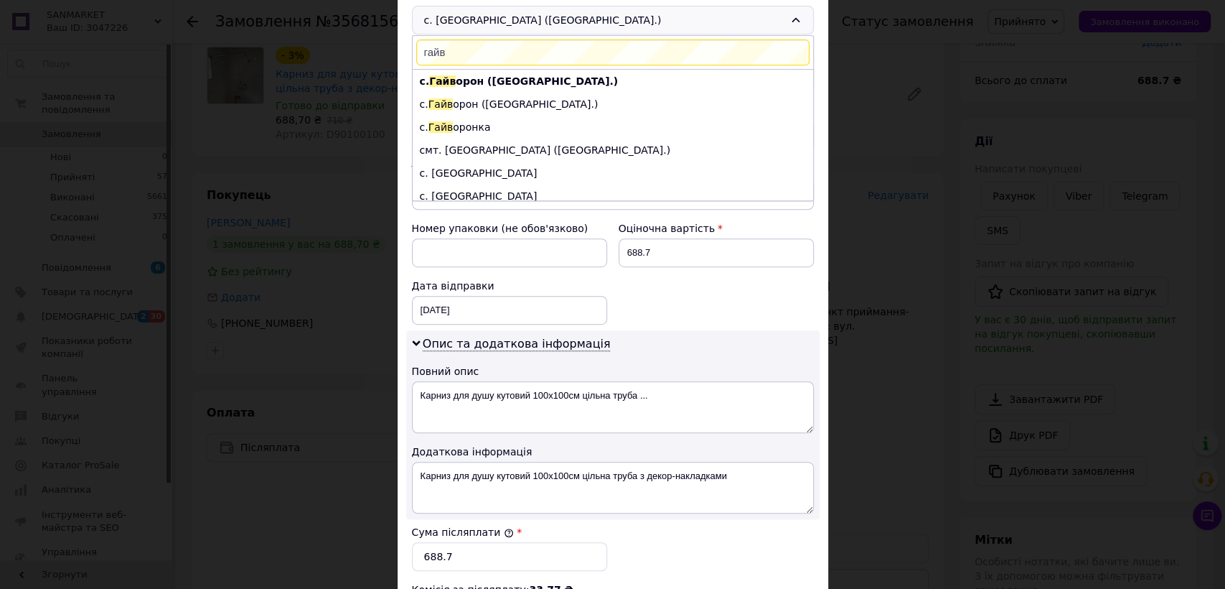
scroll to position [0, 0]
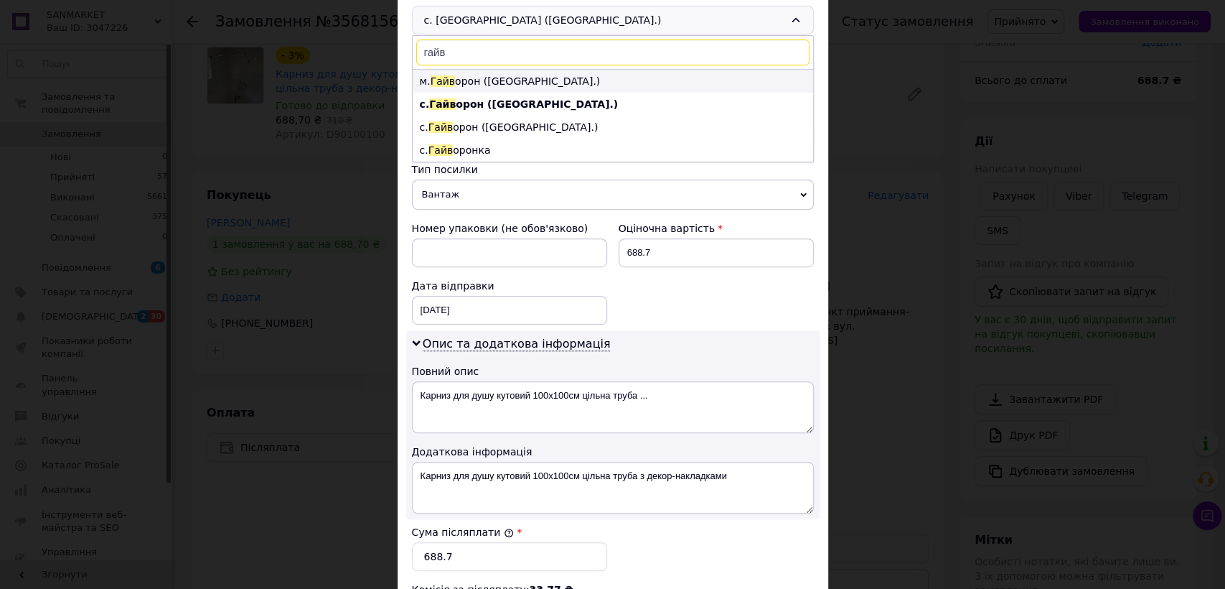
type input "гайв"
click at [578, 76] on li "м. [GEOGRAPHIC_DATA] ([GEOGRAPHIC_DATA].)" at bounding box center [613, 81] width 401 height 23
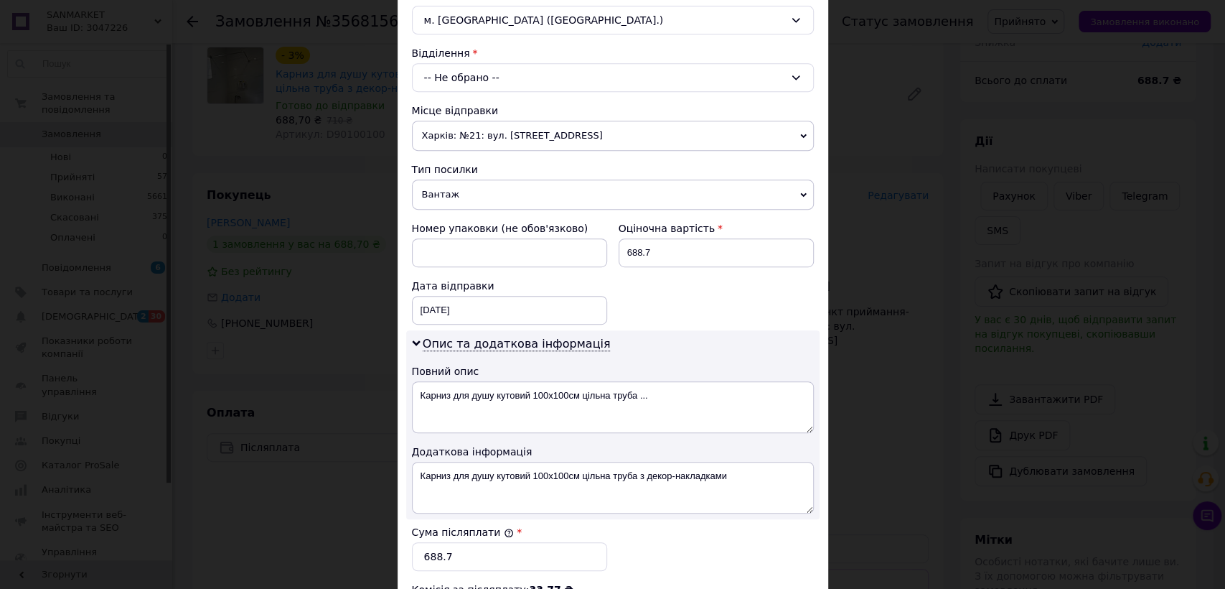
click at [561, 82] on div "-- Не обрано --" at bounding box center [613, 77] width 402 height 29
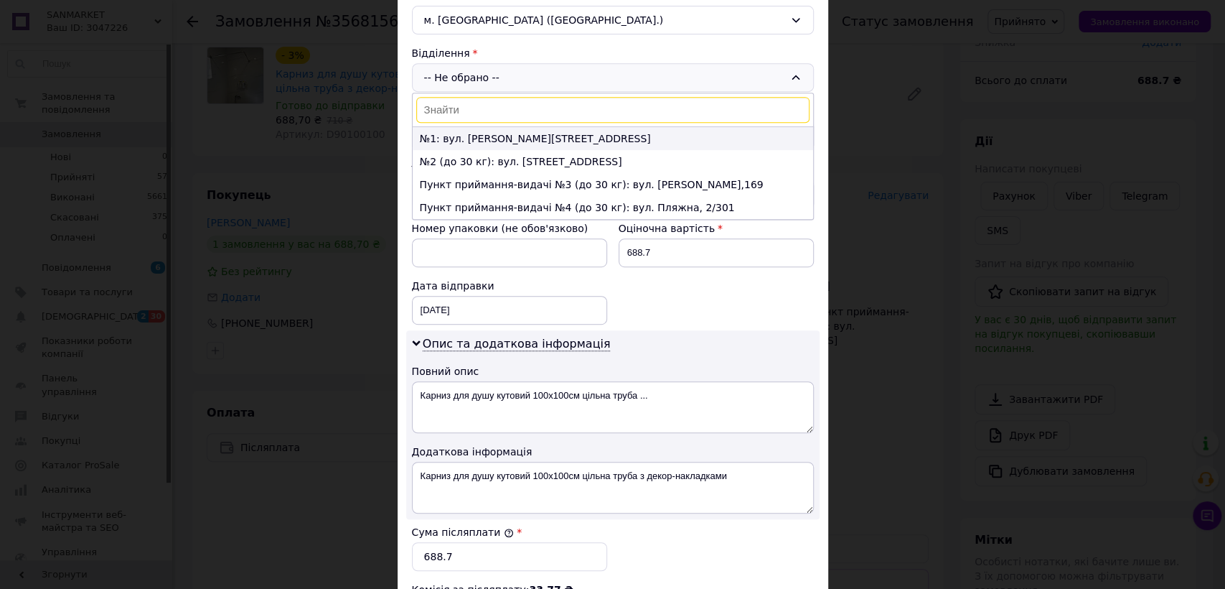
click at [597, 132] on li "№1: вул. [PERSON_NAME][STREET_ADDRESS]" at bounding box center [613, 138] width 401 height 23
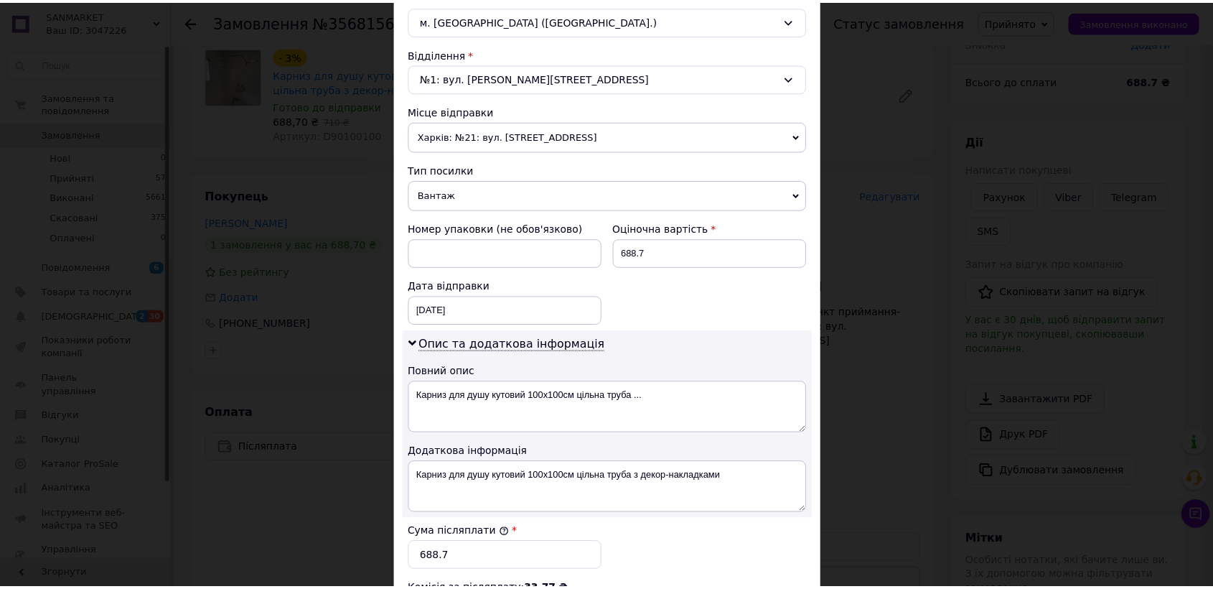
scroll to position [665, 0]
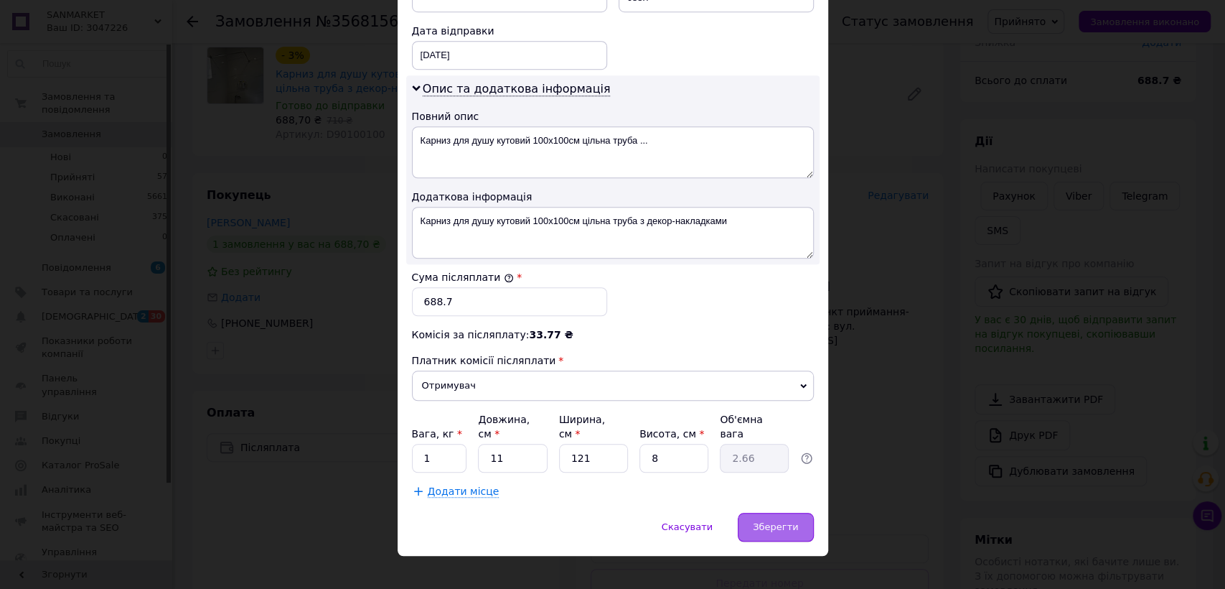
click at [788, 521] on span "Зберегти" at bounding box center [775, 526] width 45 height 11
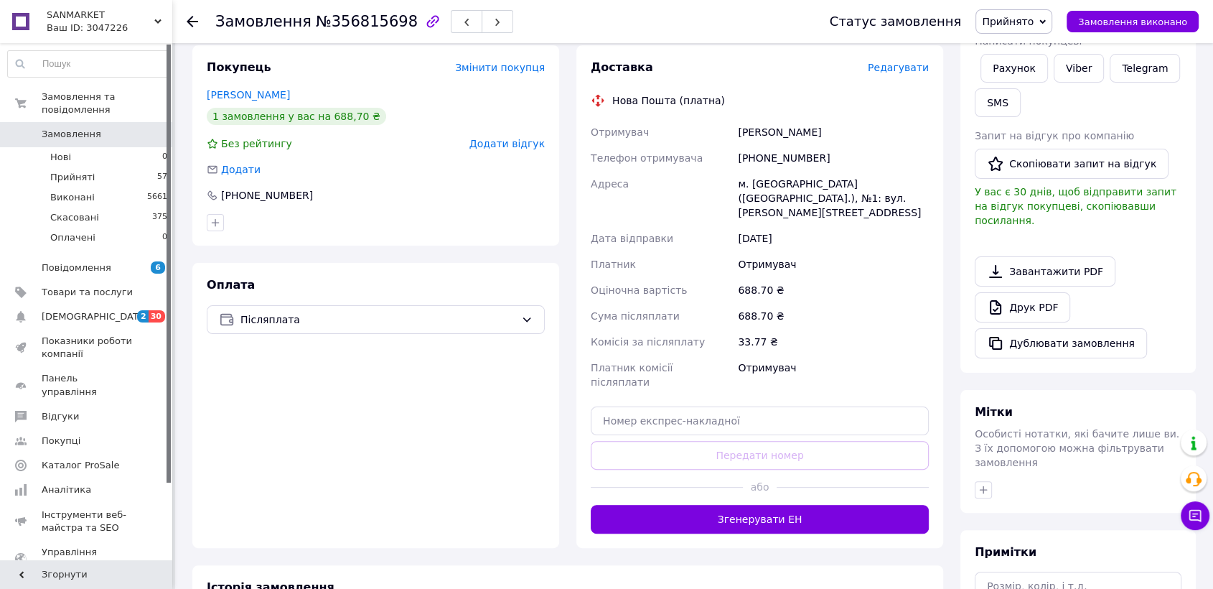
scroll to position [260, 0]
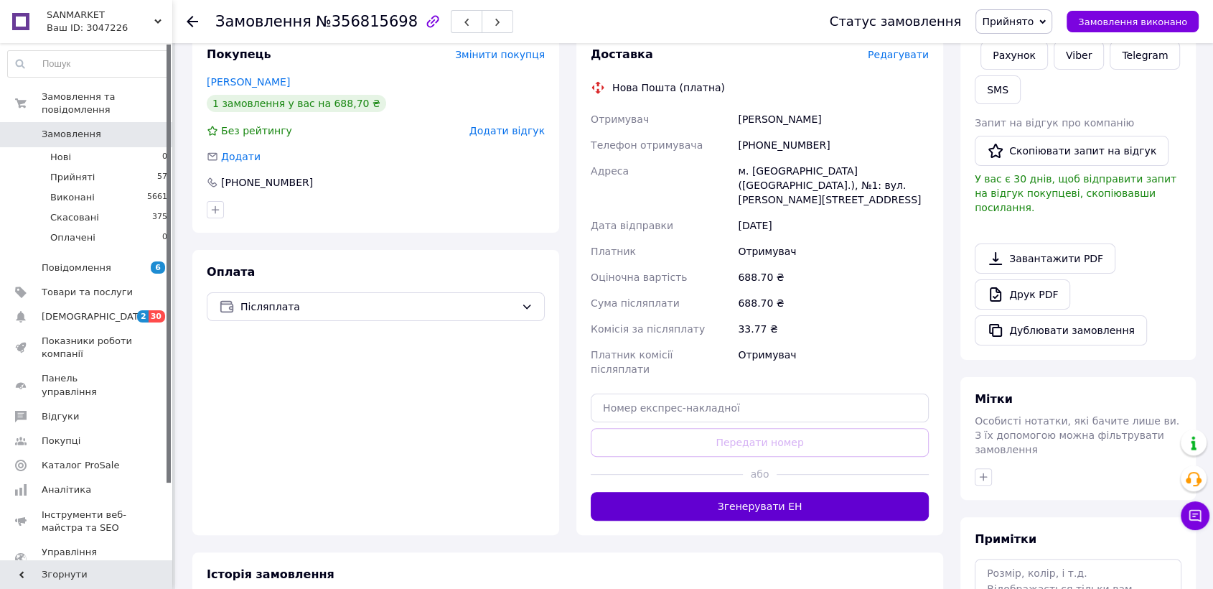
click at [767, 492] on button "Згенерувати ЕН" at bounding box center [760, 506] width 338 height 29
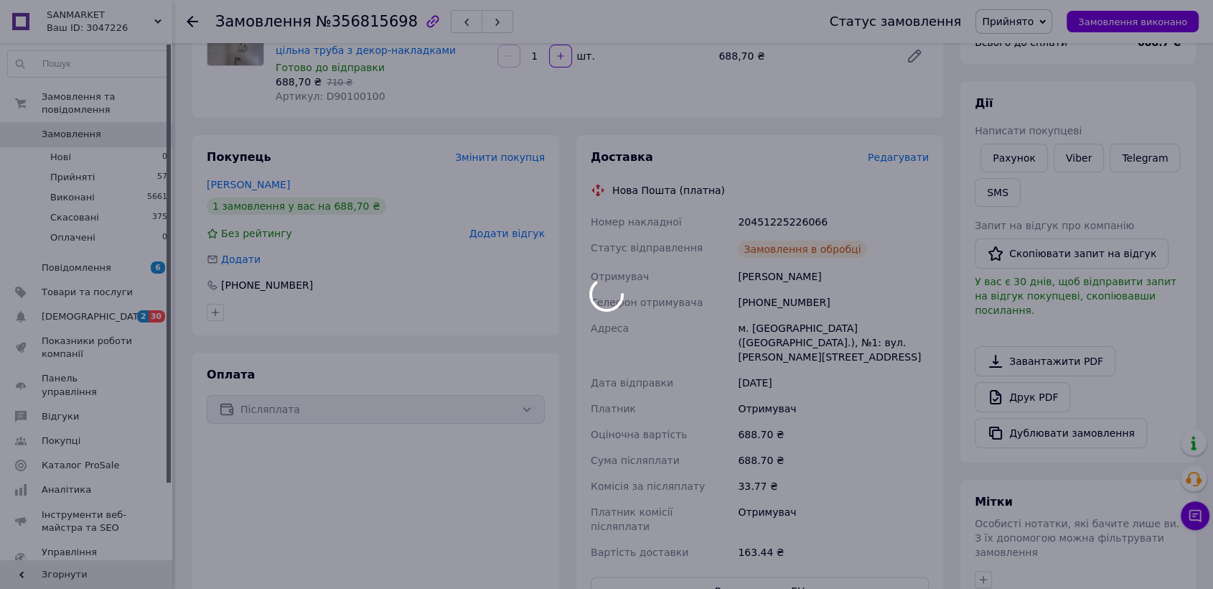
scroll to position [137, 0]
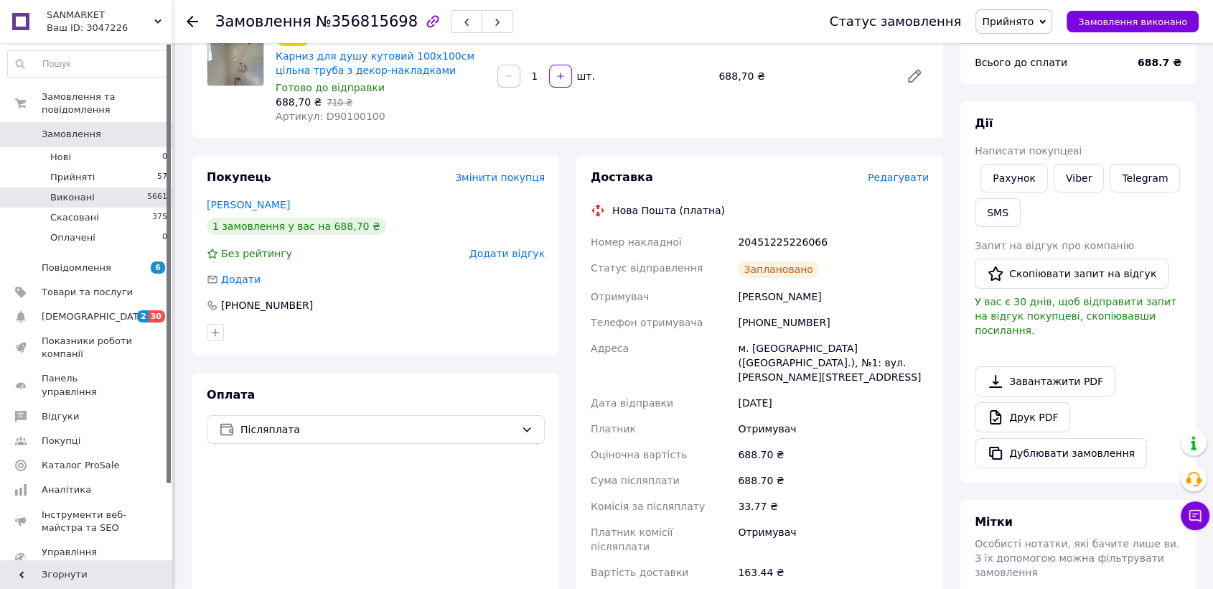
click at [98, 187] on li "Виконані 5661" at bounding box center [88, 197] width 176 height 20
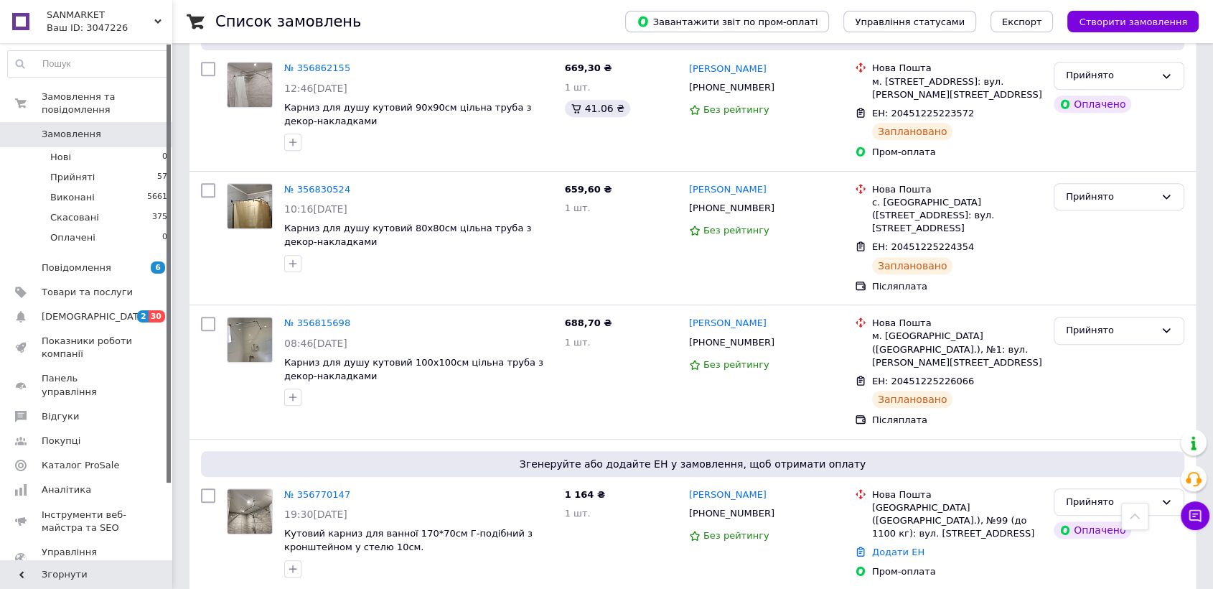
scroll to position [674, 0]
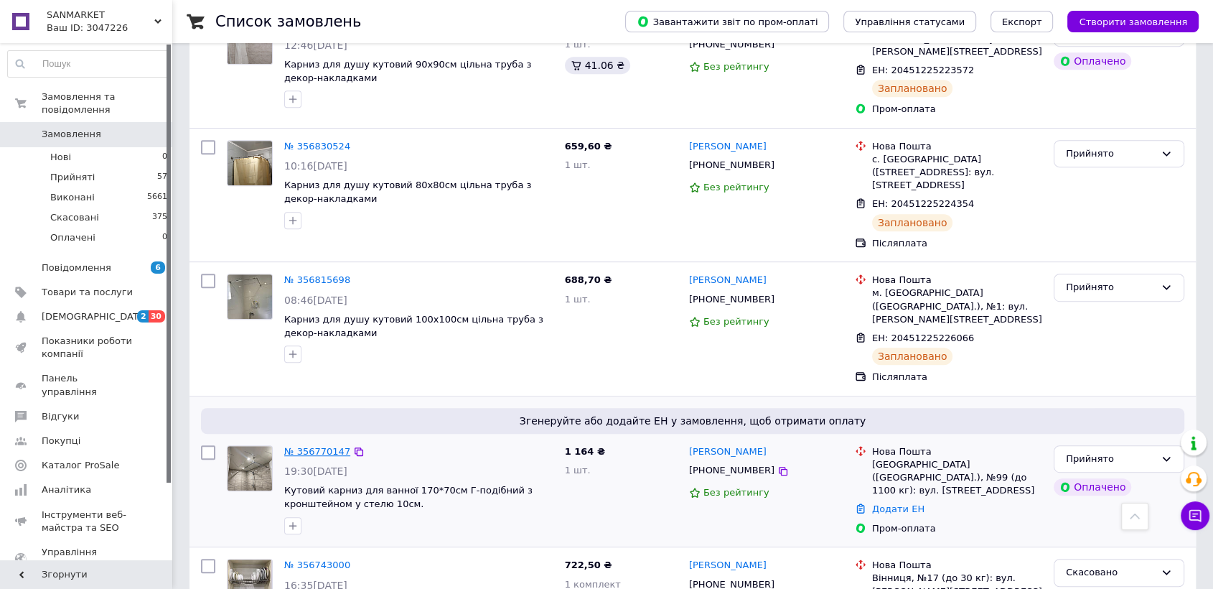
click at [325, 446] on link "№ 356770147" at bounding box center [317, 451] width 66 height 11
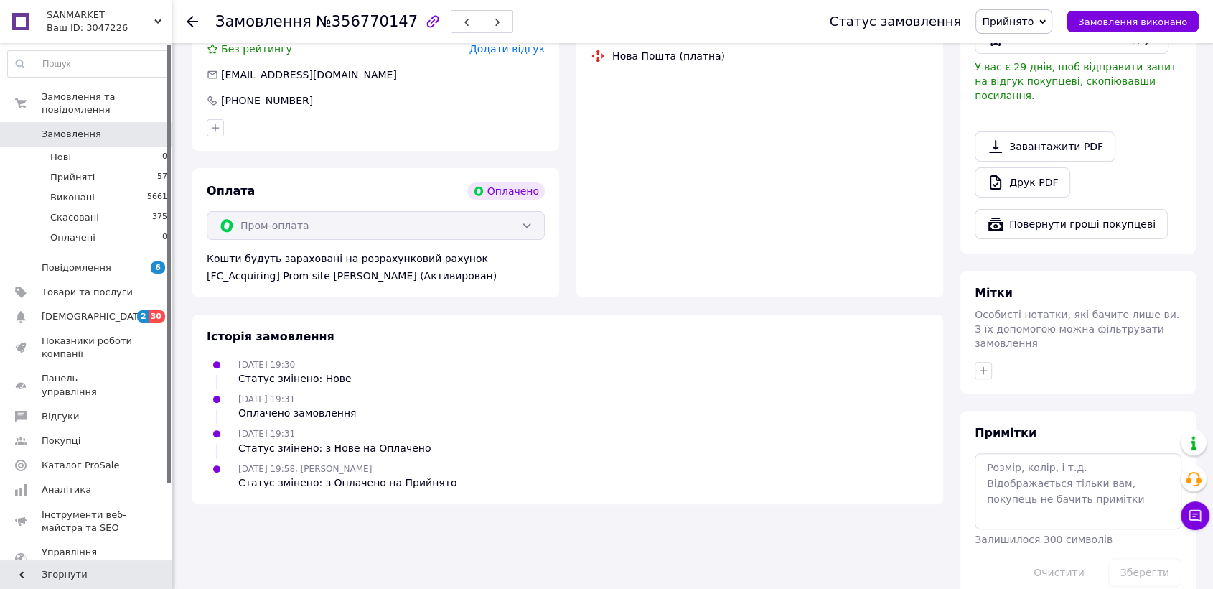
scroll to position [426, 0]
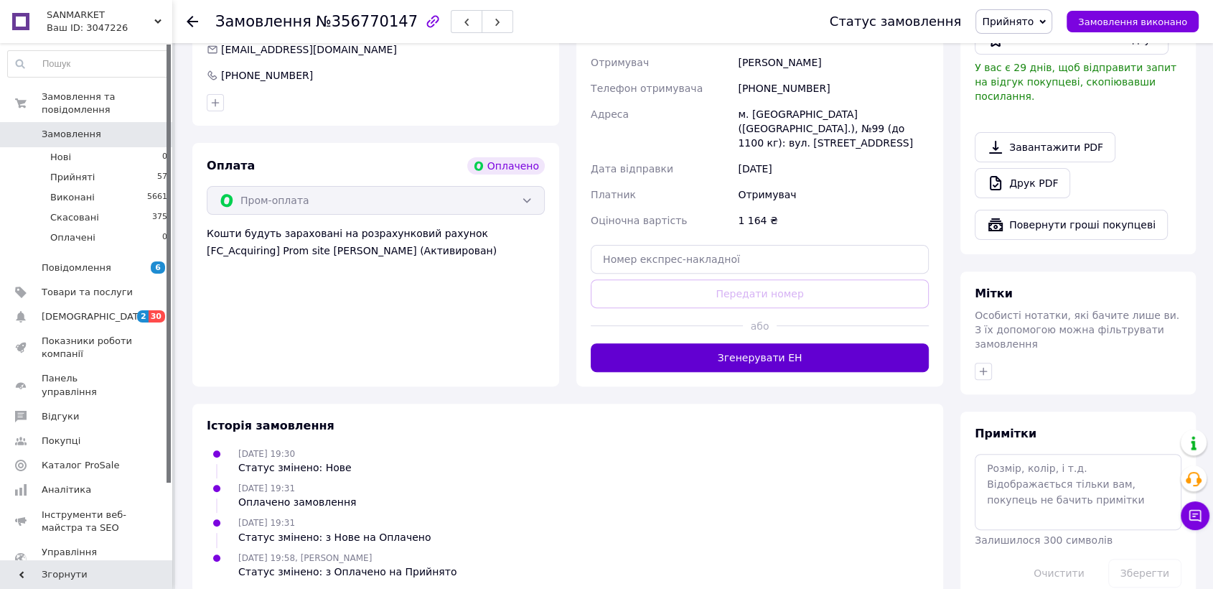
click at [781, 343] on button "Згенерувати ЕН" at bounding box center [760, 357] width 338 height 29
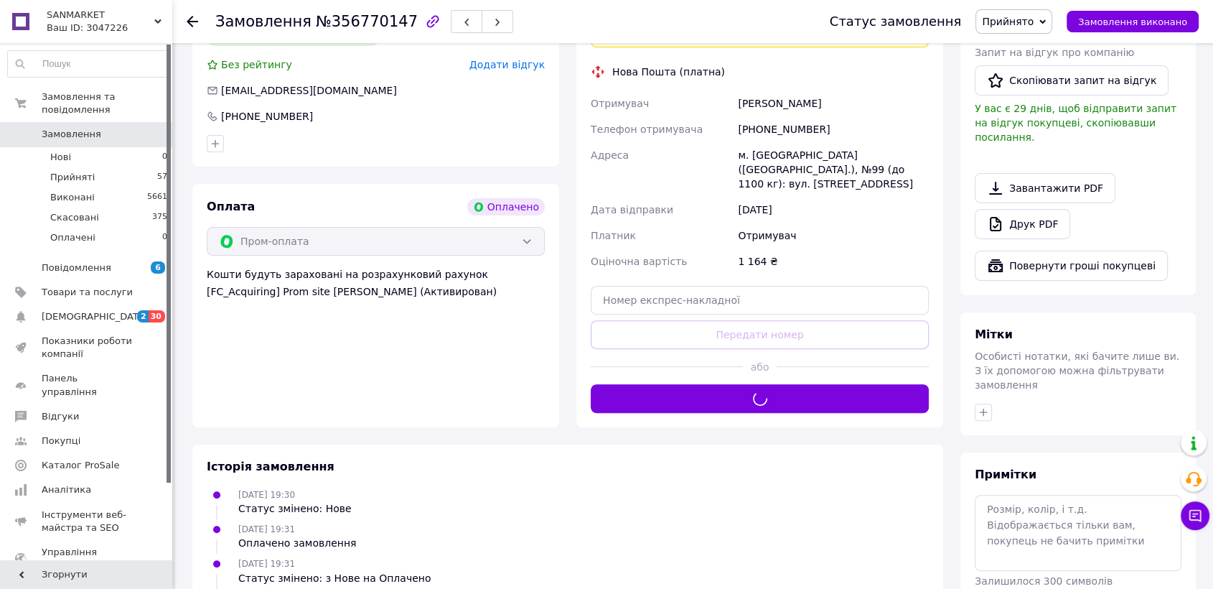
scroll to position [247, 0]
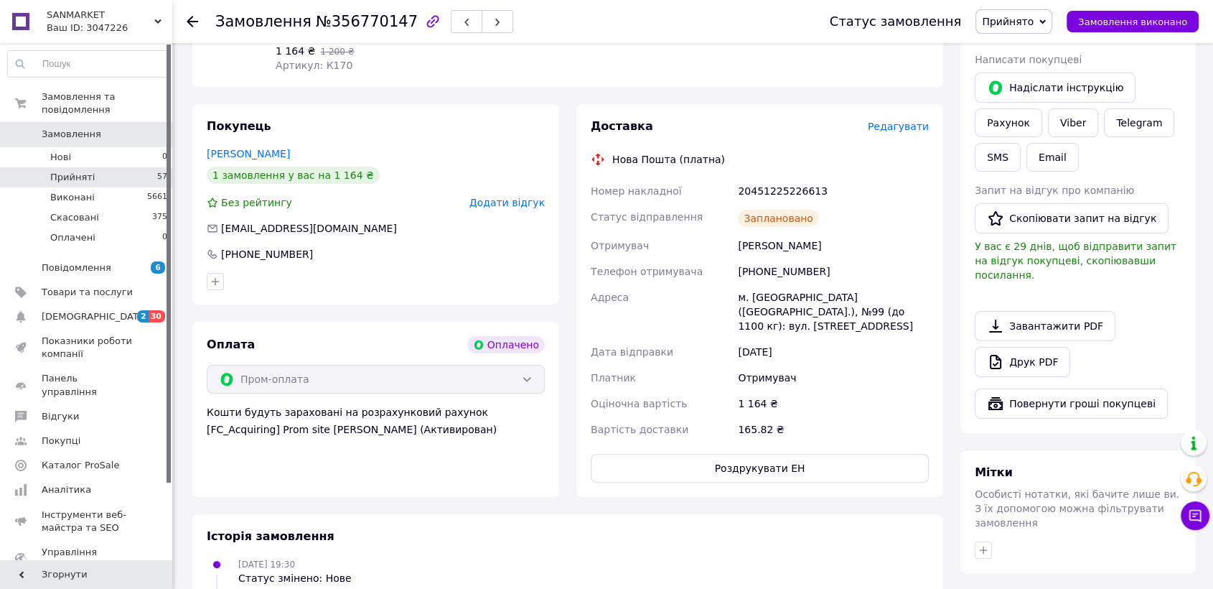
click at [101, 167] on li "Прийняті 57" at bounding box center [88, 177] width 176 height 20
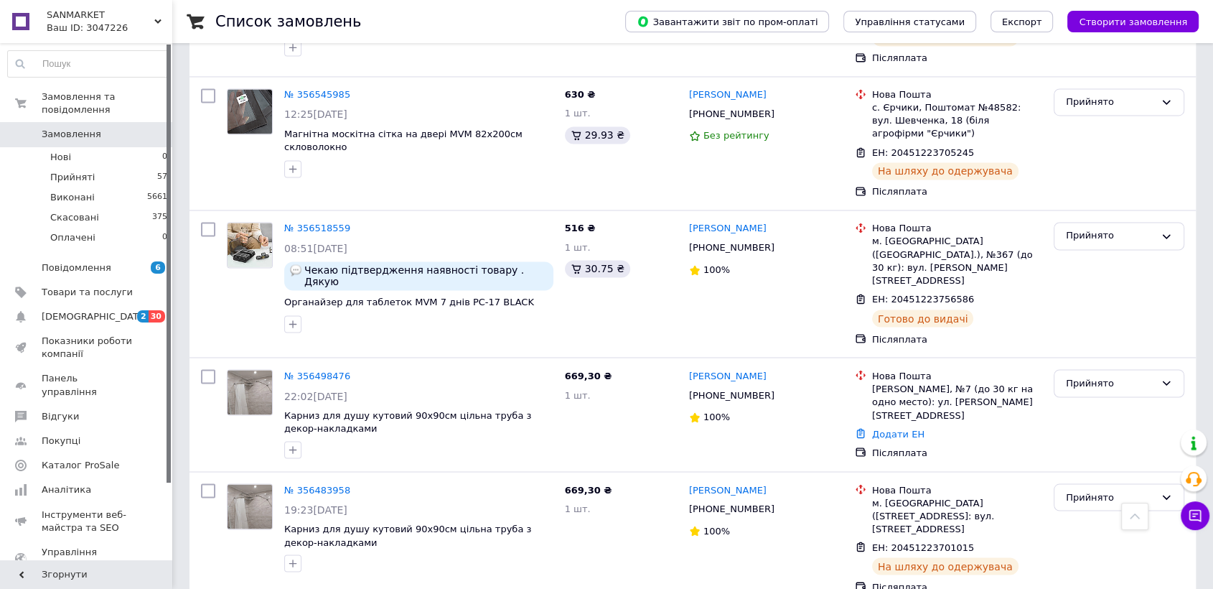
scroll to position [2436, 0]
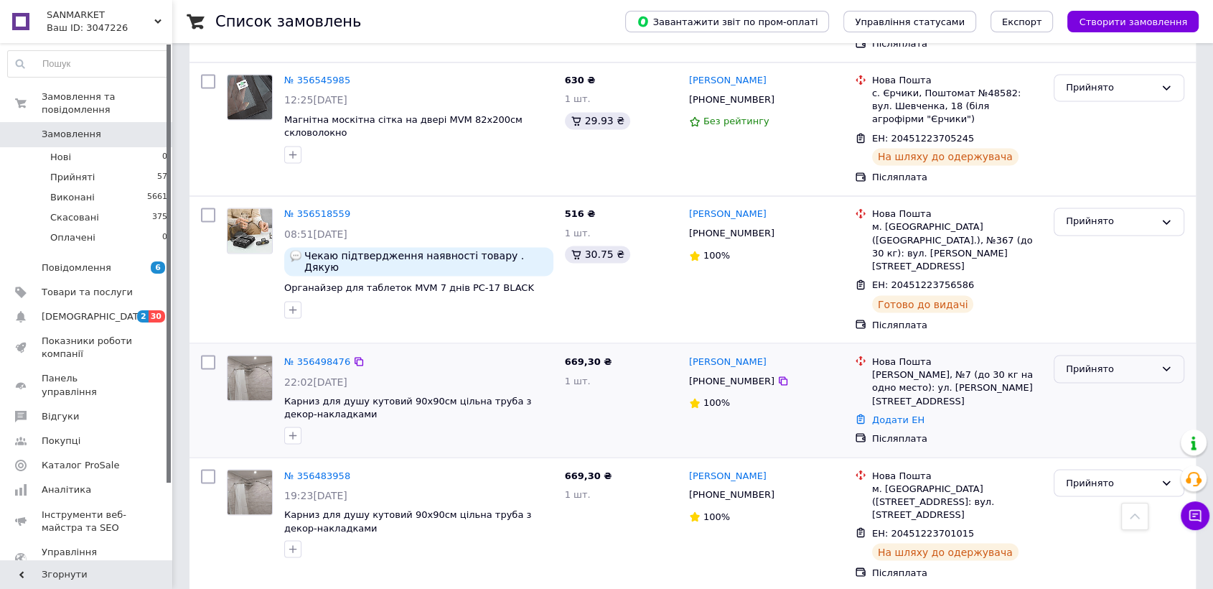
click at [1115, 361] on div "Прийнято" at bounding box center [1110, 368] width 89 height 15
click at [1113, 411] on li "Скасовано" at bounding box center [1119, 424] width 129 height 27
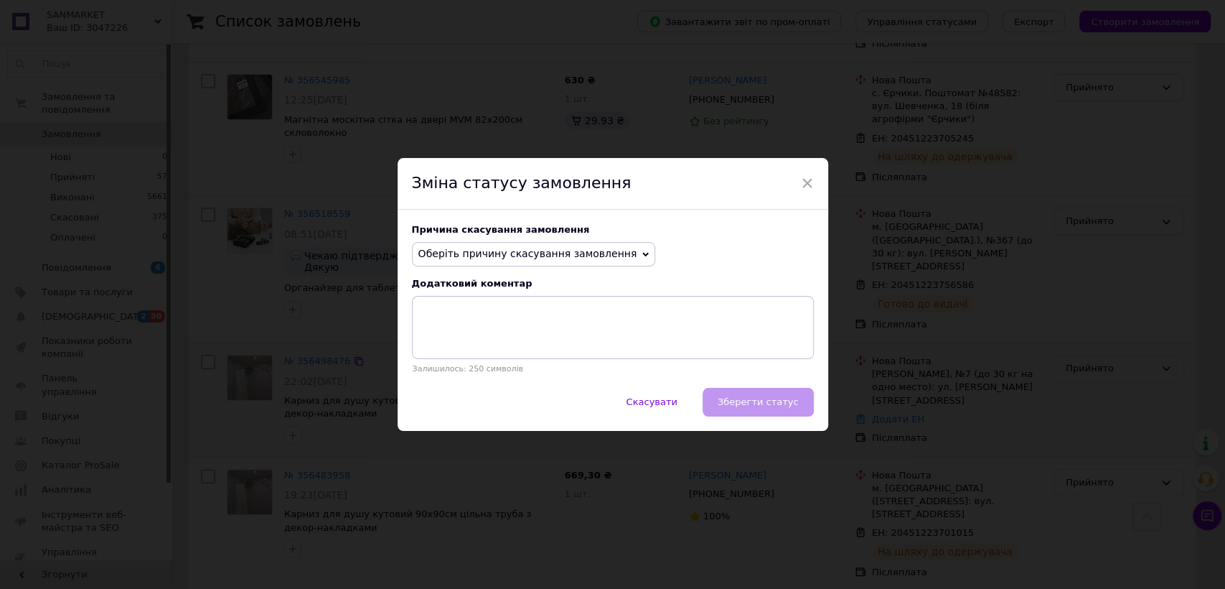
click at [546, 255] on span "Оберіть причину скасування замовлення" at bounding box center [528, 253] width 219 height 11
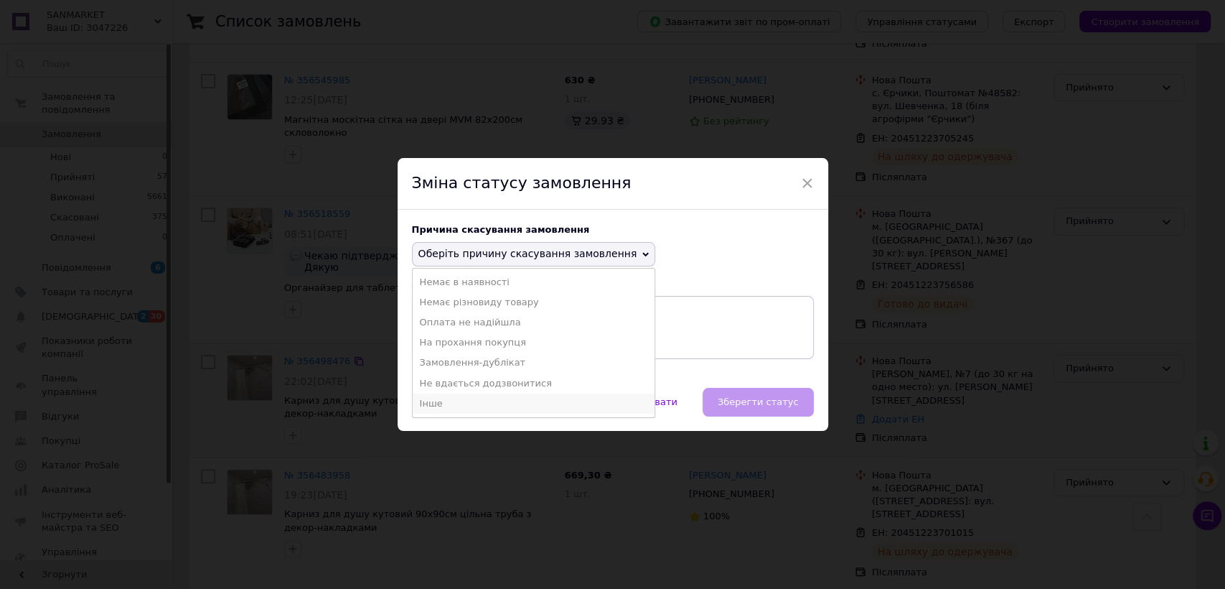
click at [505, 401] on li "Інше" at bounding box center [534, 403] width 243 height 20
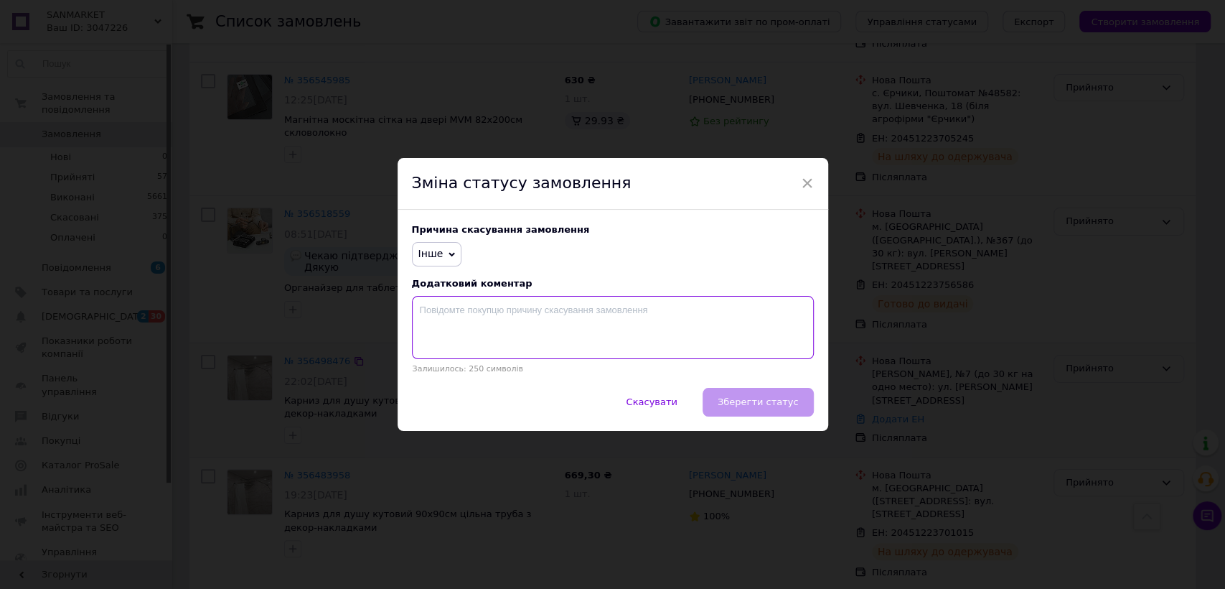
click at [572, 337] on textarea at bounding box center [613, 327] width 402 height 63
type textarea "н"
type textarea "к"
click at [431, 257] on span "Інше" at bounding box center [431, 253] width 25 height 11
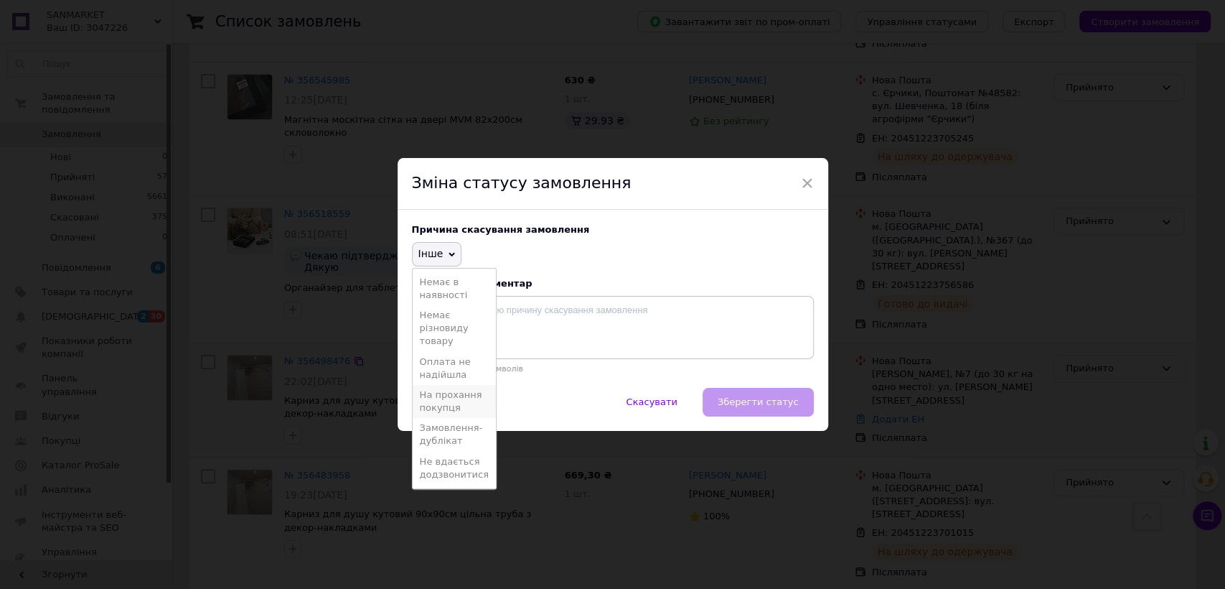
click at [467, 406] on li "На прохання покупця" at bounding box center [454, 401] width 83 height 33
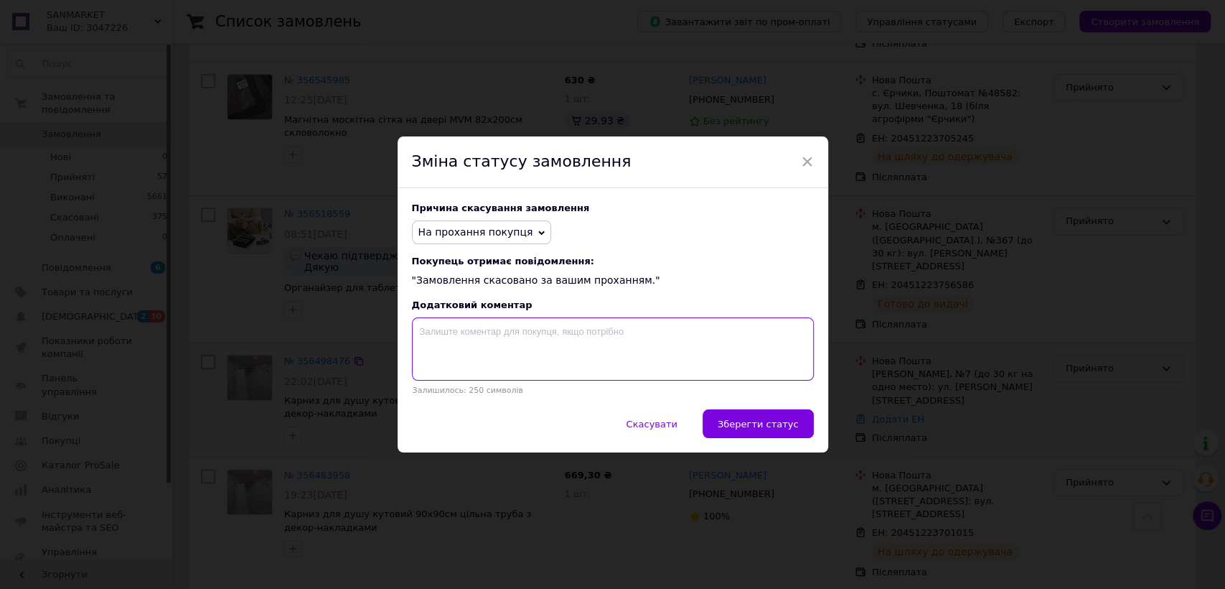
click at [643, 327] on textarea at bounding box center [613, 348] width 402 height 63
click at [681, 277] on div "Покупець отримає повідомлення: "Замовлення скасовано за вашим проханням."" at bounding box center [613, 272] width 402 height 32
click at [757, 434] on button "Зберегти статус" at bounding box center [758, 423] width 111 height 29
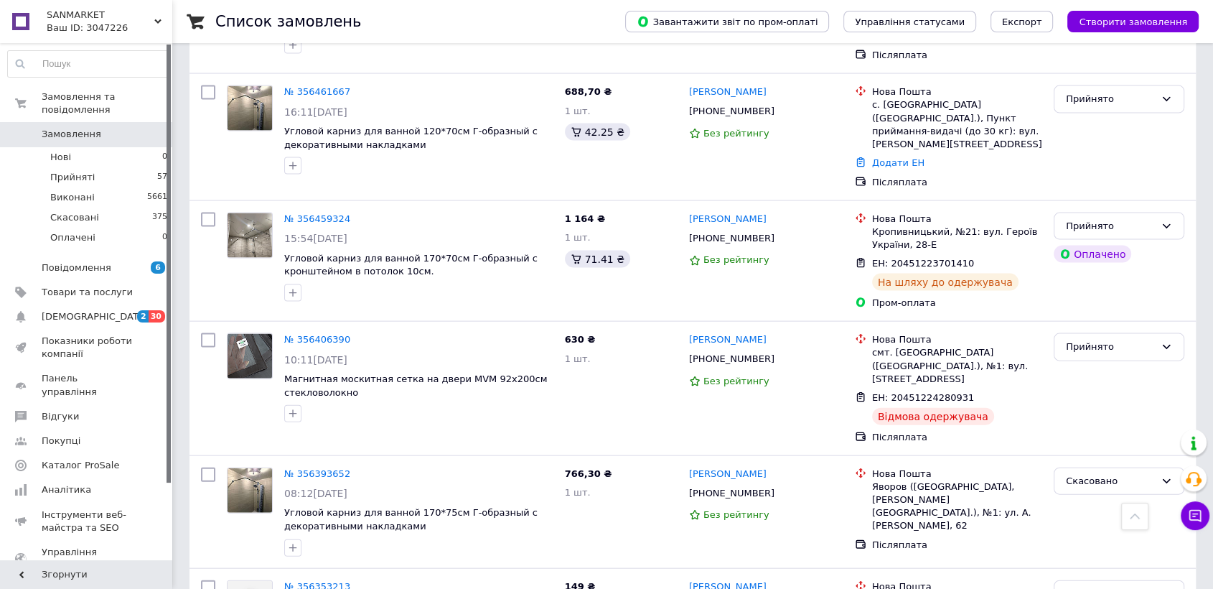
scroll to position [3044, 0]
